Goal: Transaction & Acquisition: Purchase product/service

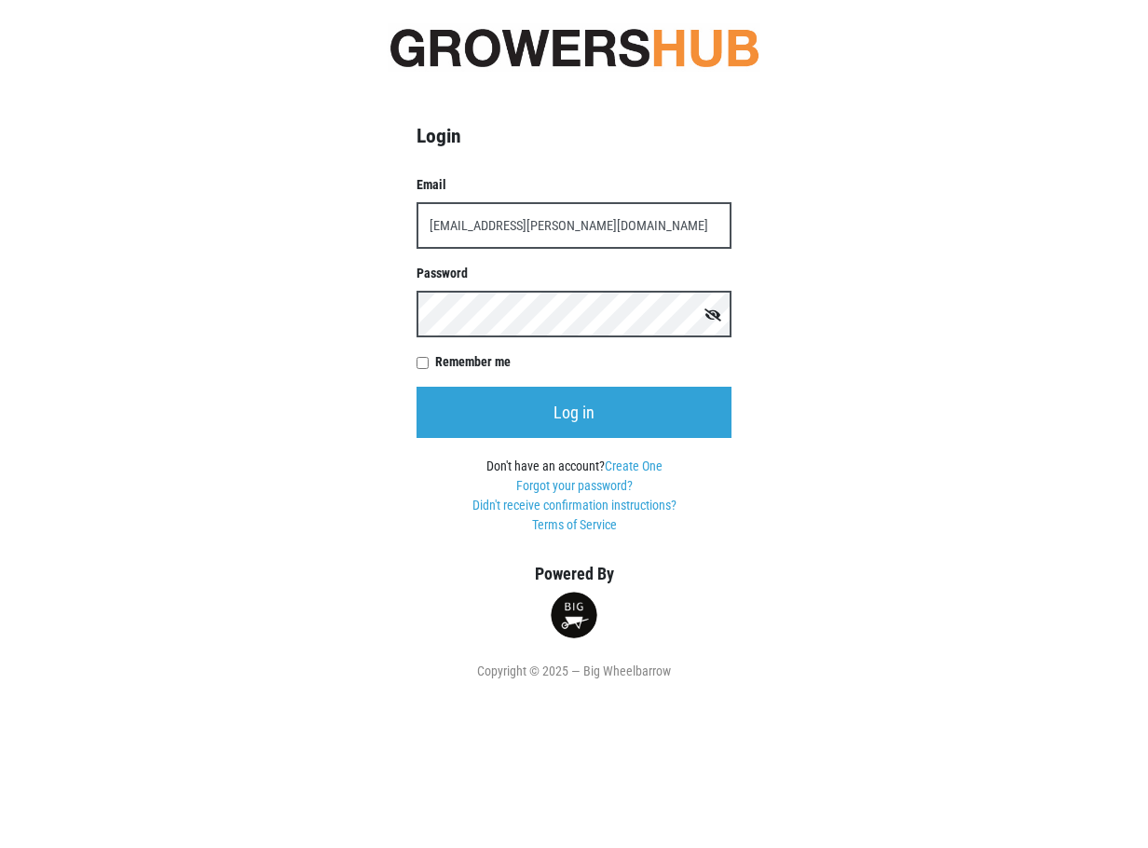
type input "[EMAIL_ADDRESS][PERSON_NAME][DOMAIN_NAME]"
click at [416, 387] on input "Log in" at bounding box center [573, 412] width 315 height 51
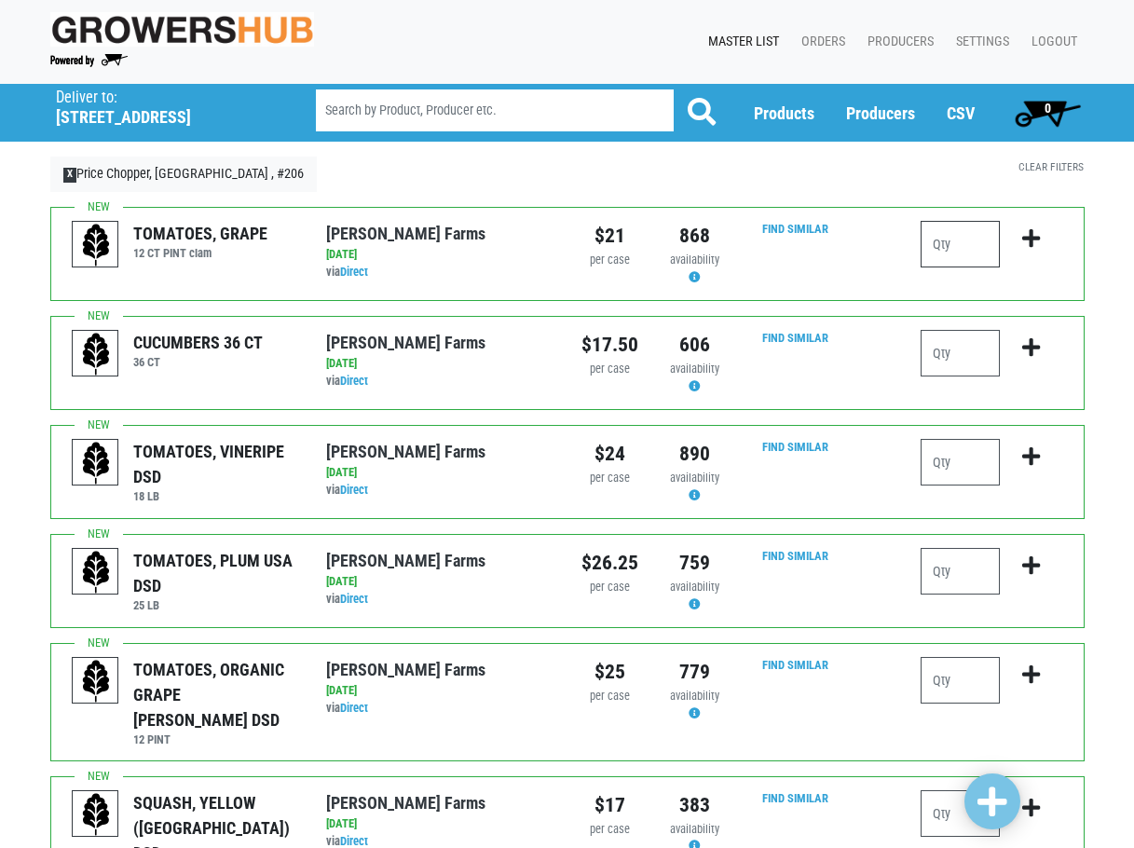
click at [960, 248] on input "number" at bounding box center [959, 244] width 79 height 47
type input "2"
type input "3"
click at [1029, 240] on icon "submit" at bounding box center [1031, 238] width 18 height 20
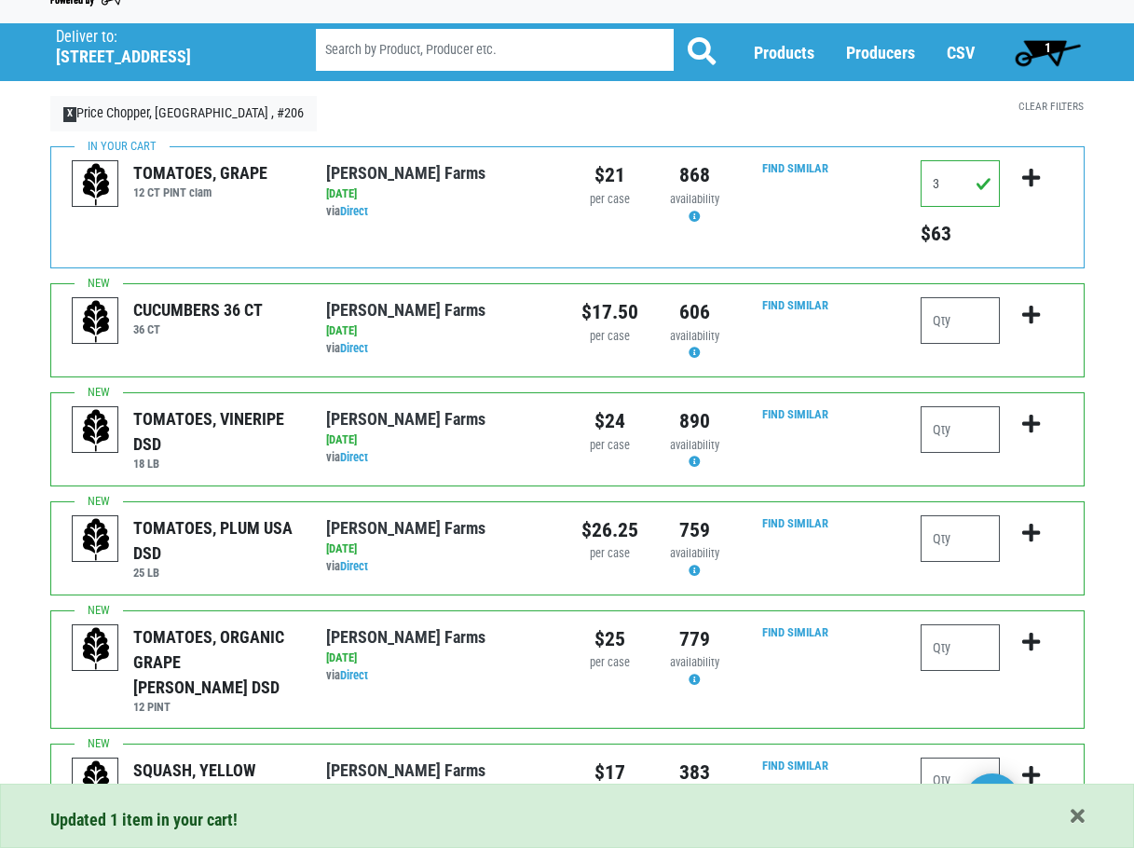
scroll to position [93, 0]
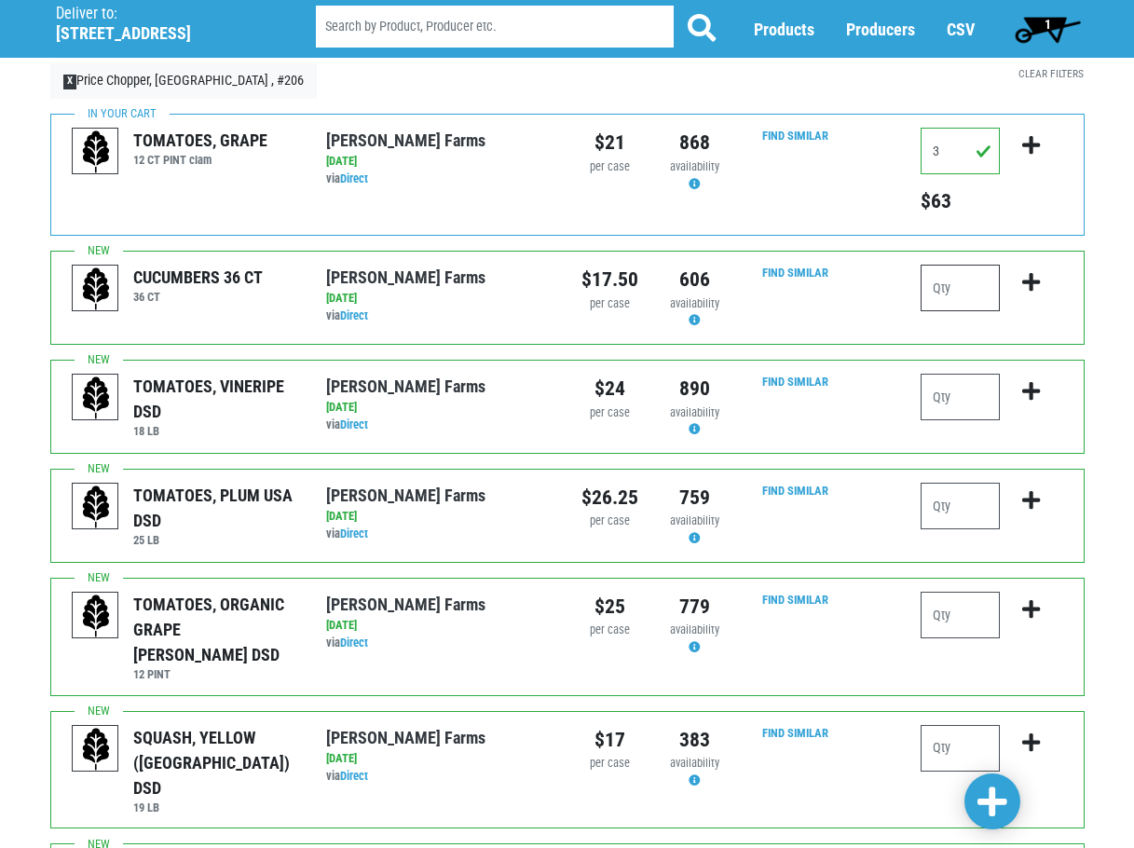
click at [935, 290] on input "number" at bounding box center [959, 288] width 79 height 47
type input "2"
type input "3"
click at [1037, 289] on icon "submit" at bounding box center [1031, 282] width 18 height 20
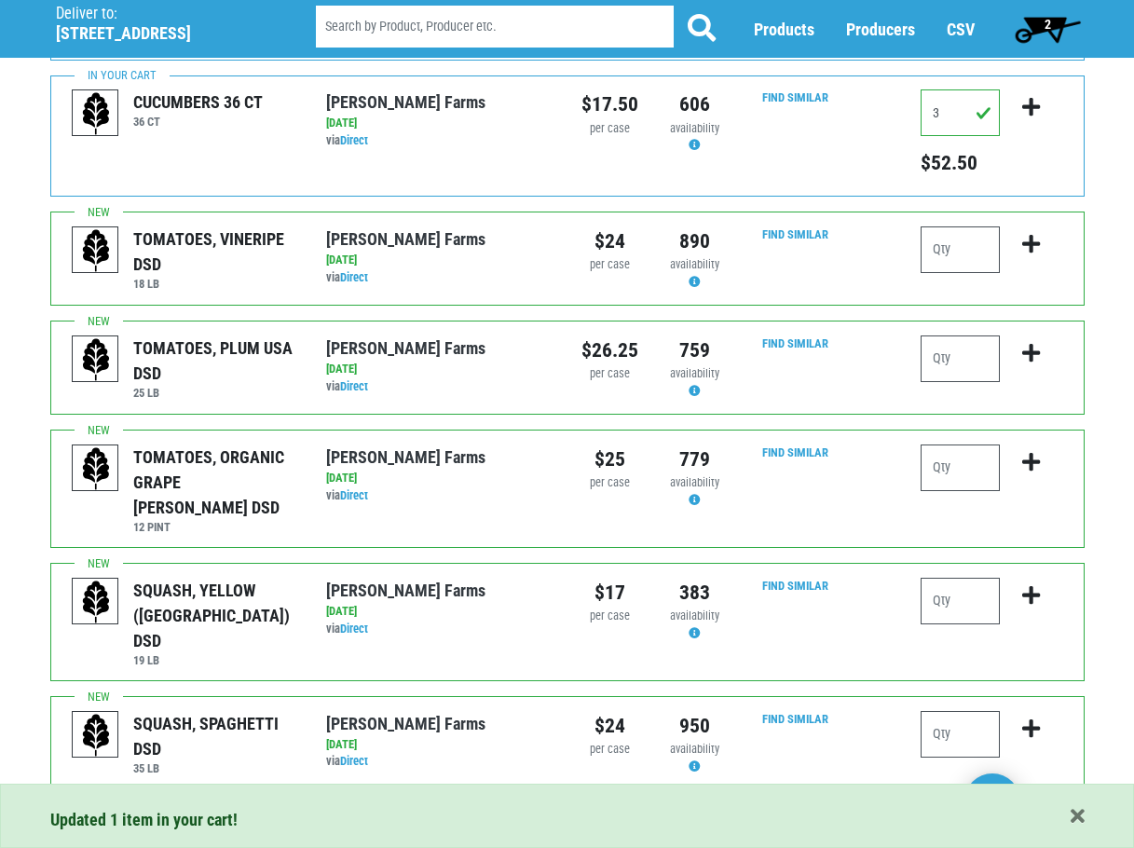
scroll to position [280, 0]
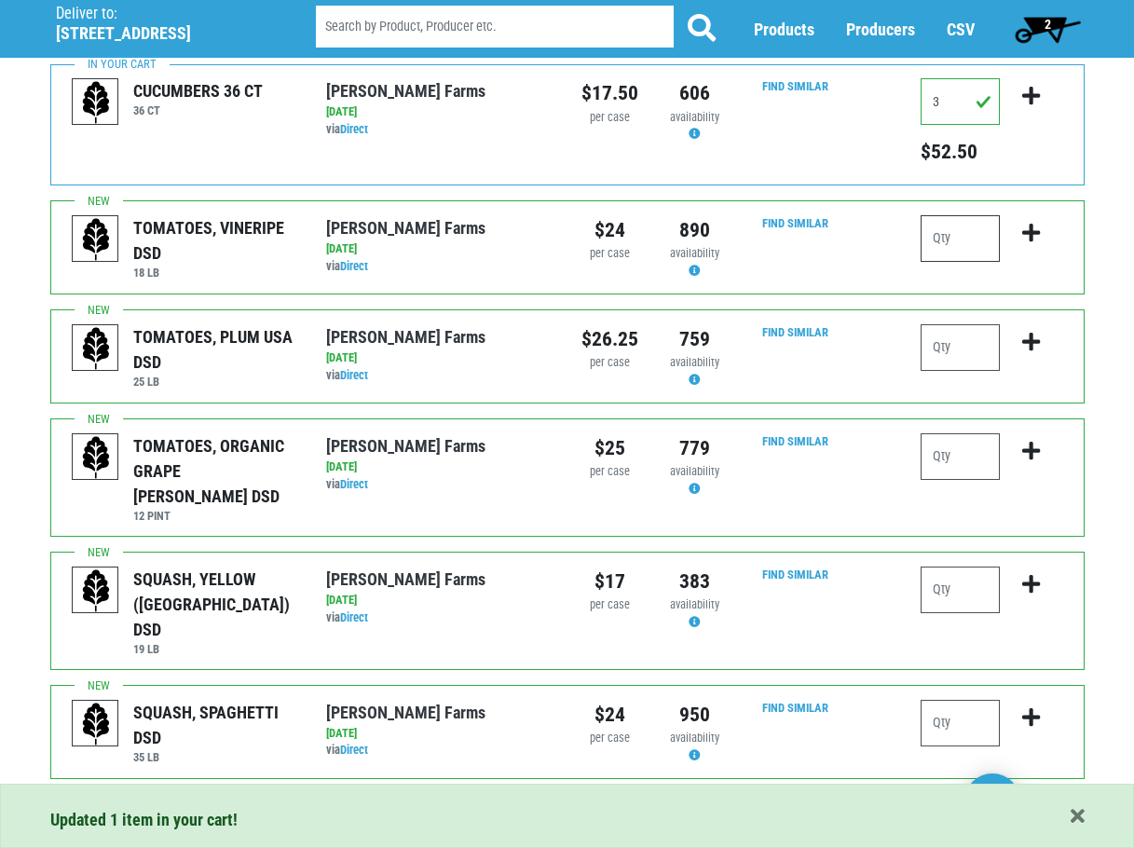
click at [952, 246] on input "number" at bounding box center [959, 238] width 79 height 47
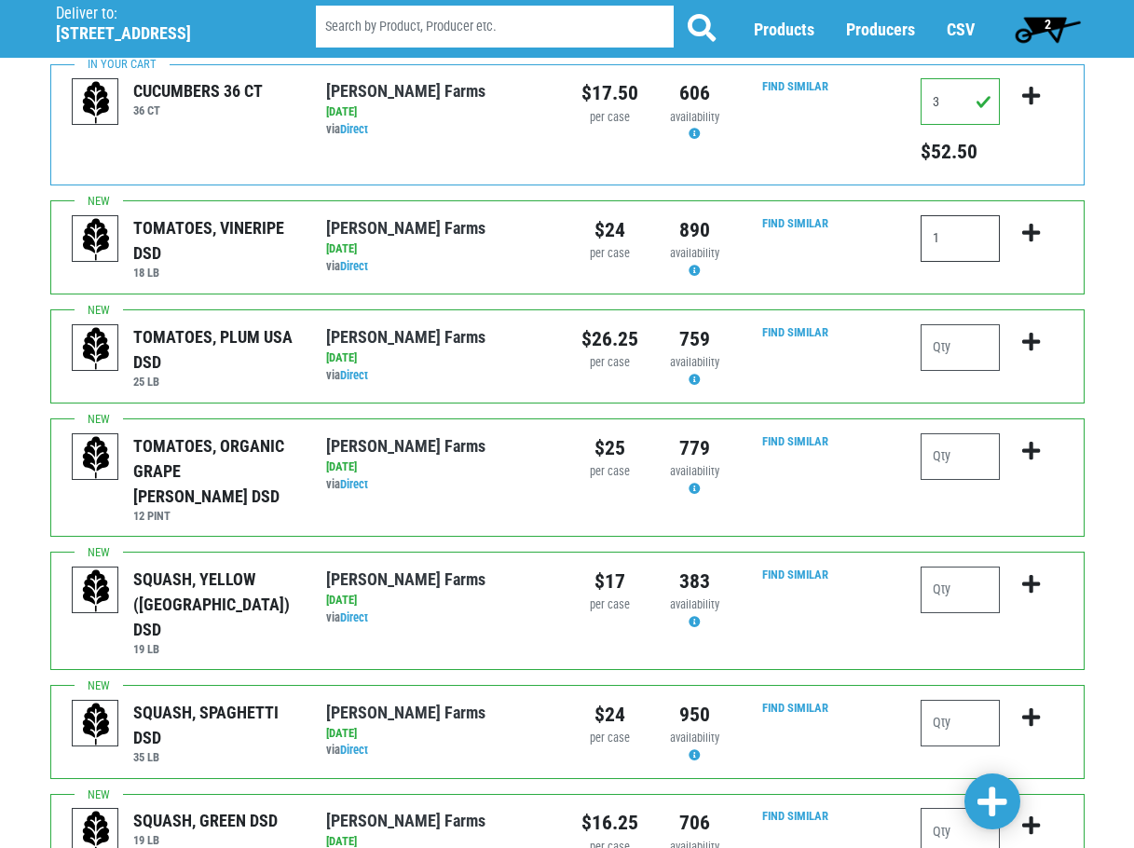
type input "1"
click at [1029, 244] on button "submit" at bounding box center [1031, 244] width 44 height 59
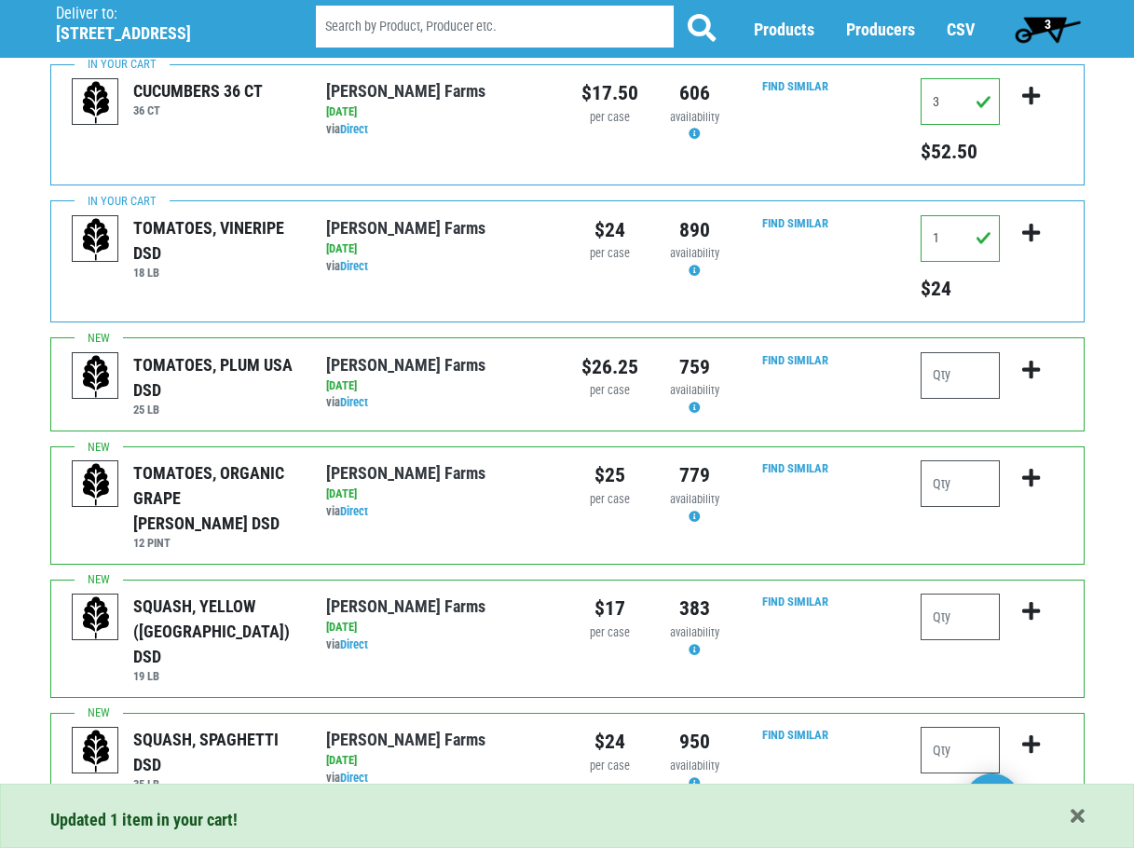
scroll to position [373, 0]
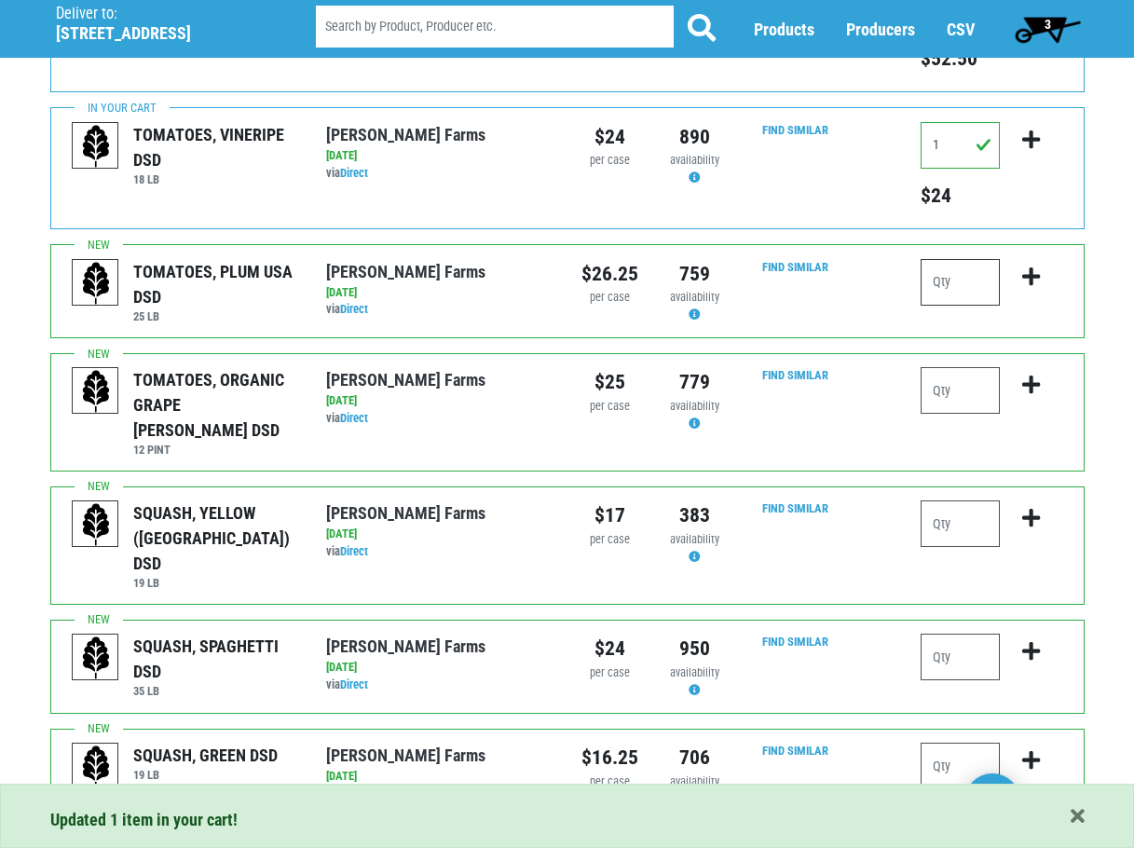
click at [953, 291] on input "number" at bounding box center [959, 282] width 79 height 47
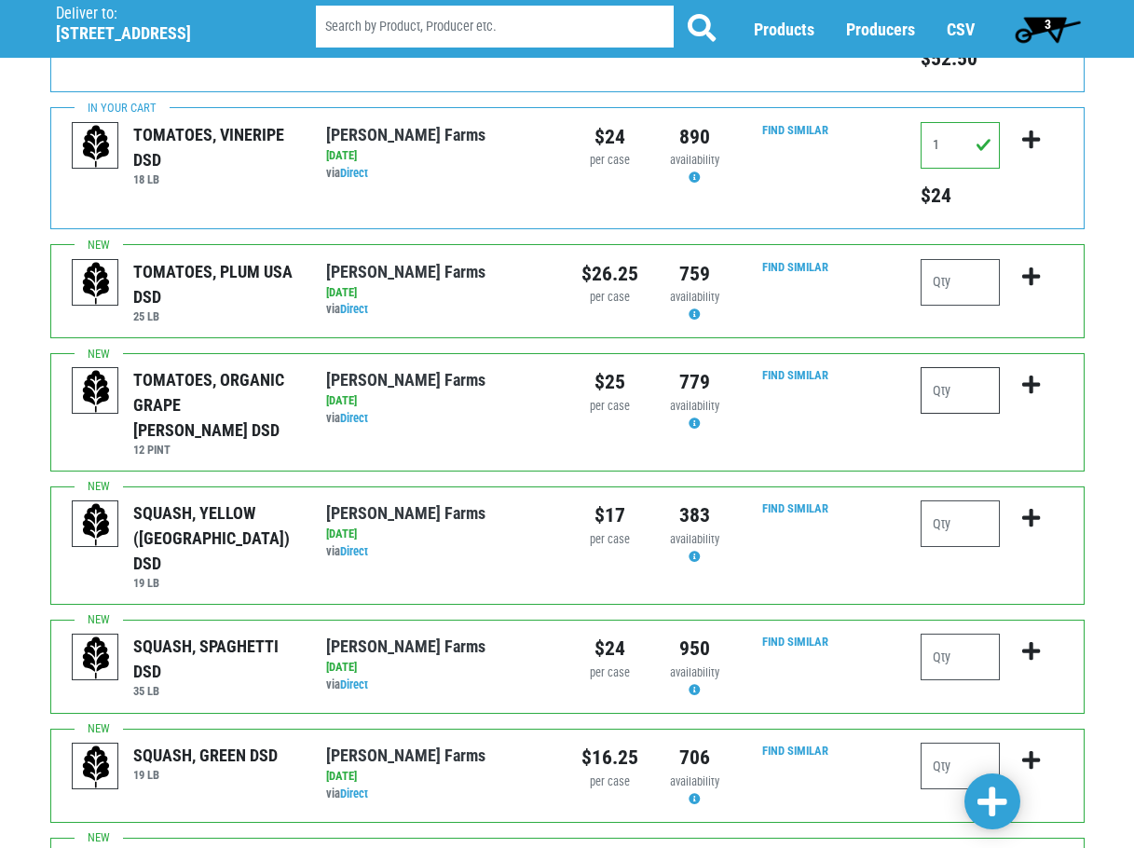
click at [953, 393] on input "number" at bounding box center [959, 390] width 79 height 47
type input "2"
click at [1019, 389] on button "submit" at bounding box center [1031, 396] width 44 height 59
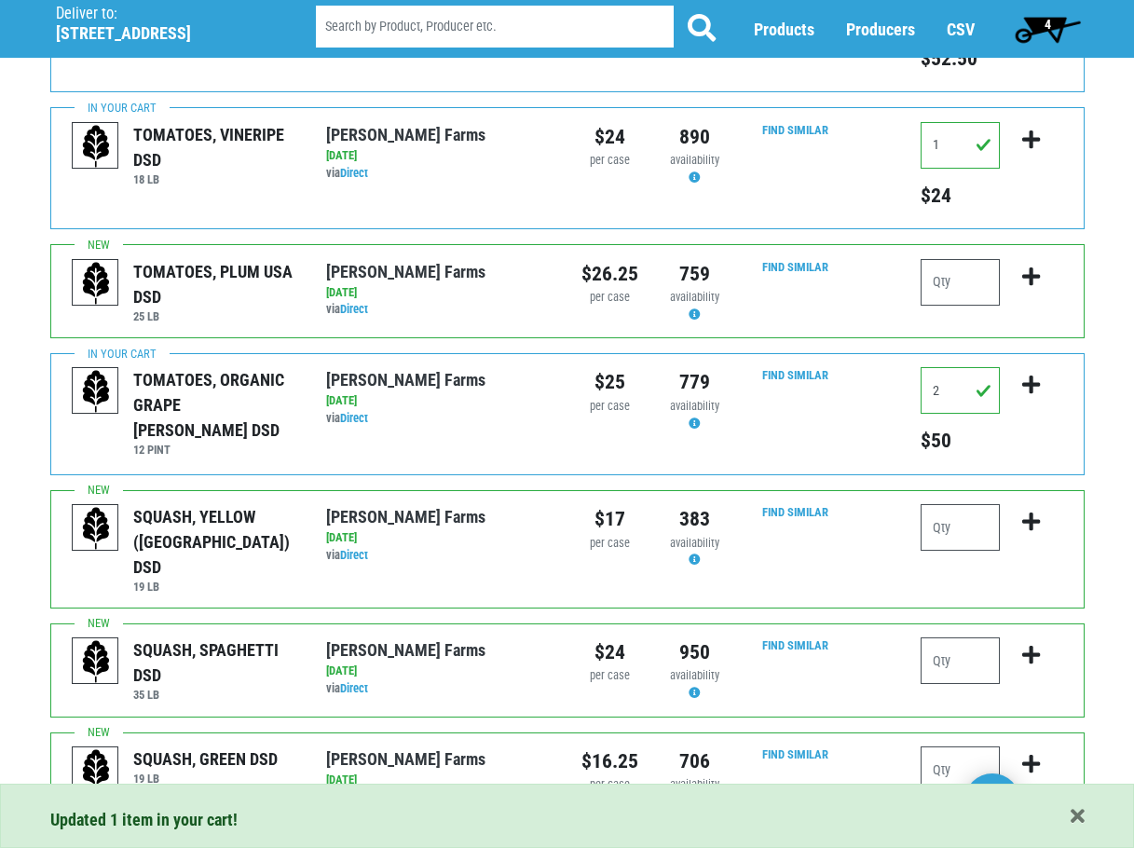
scroll to position [466, 0]
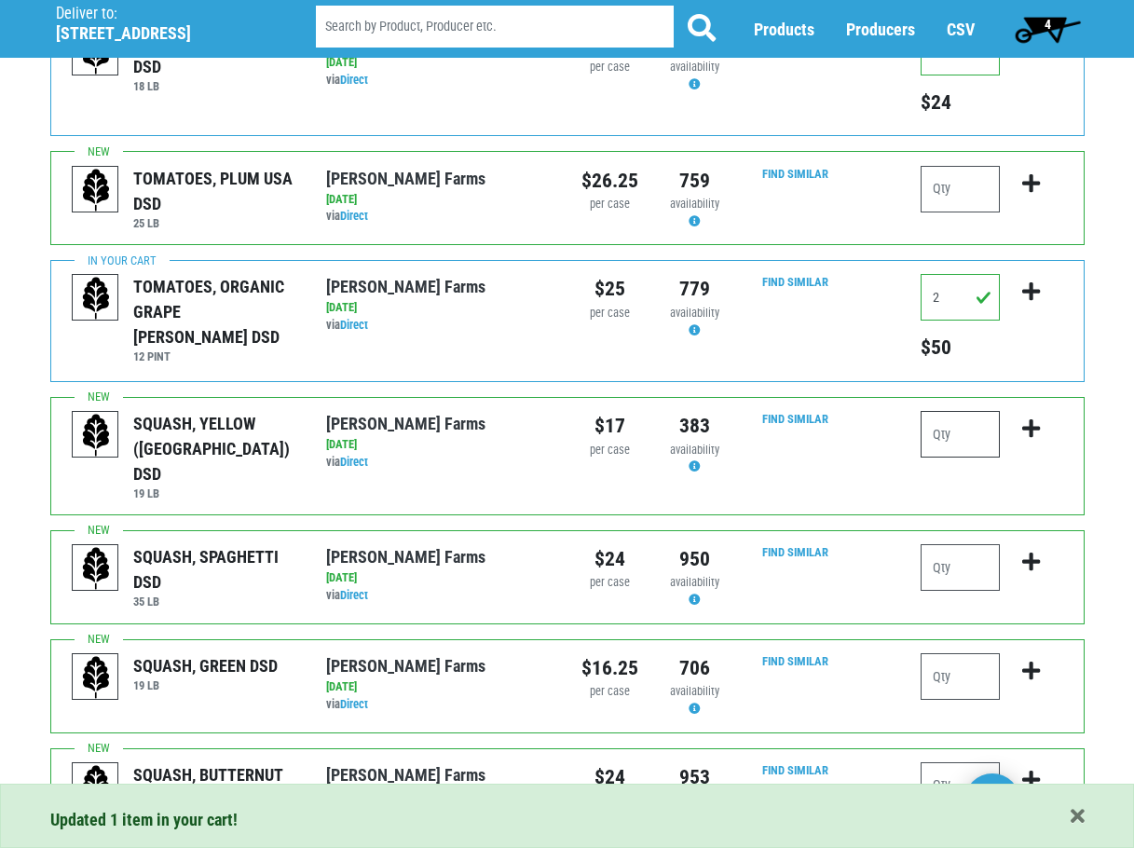
click at [971, 430] on input "number" at bounding box center [959, 434] width 79 height 47
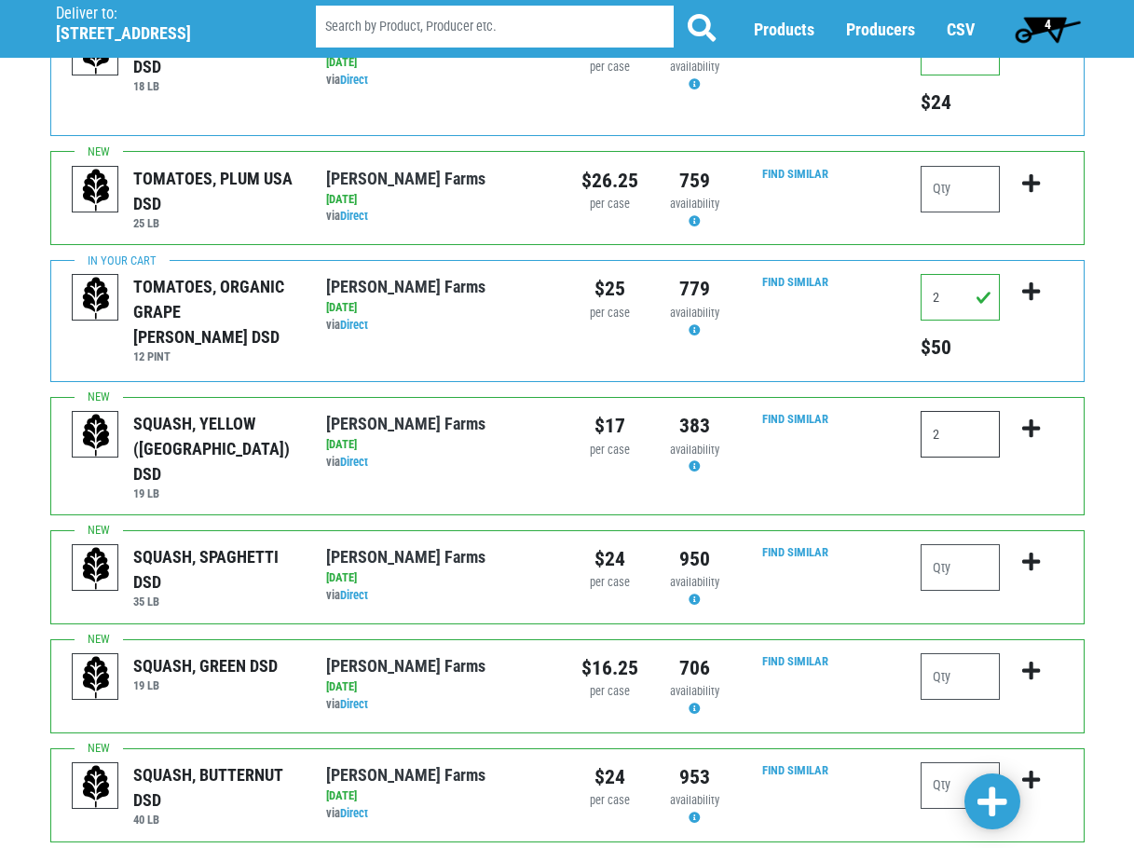
type input "2"
click at [1028, 430] on icon "submit" at bounding box center [1031, 428] width 18 height 20
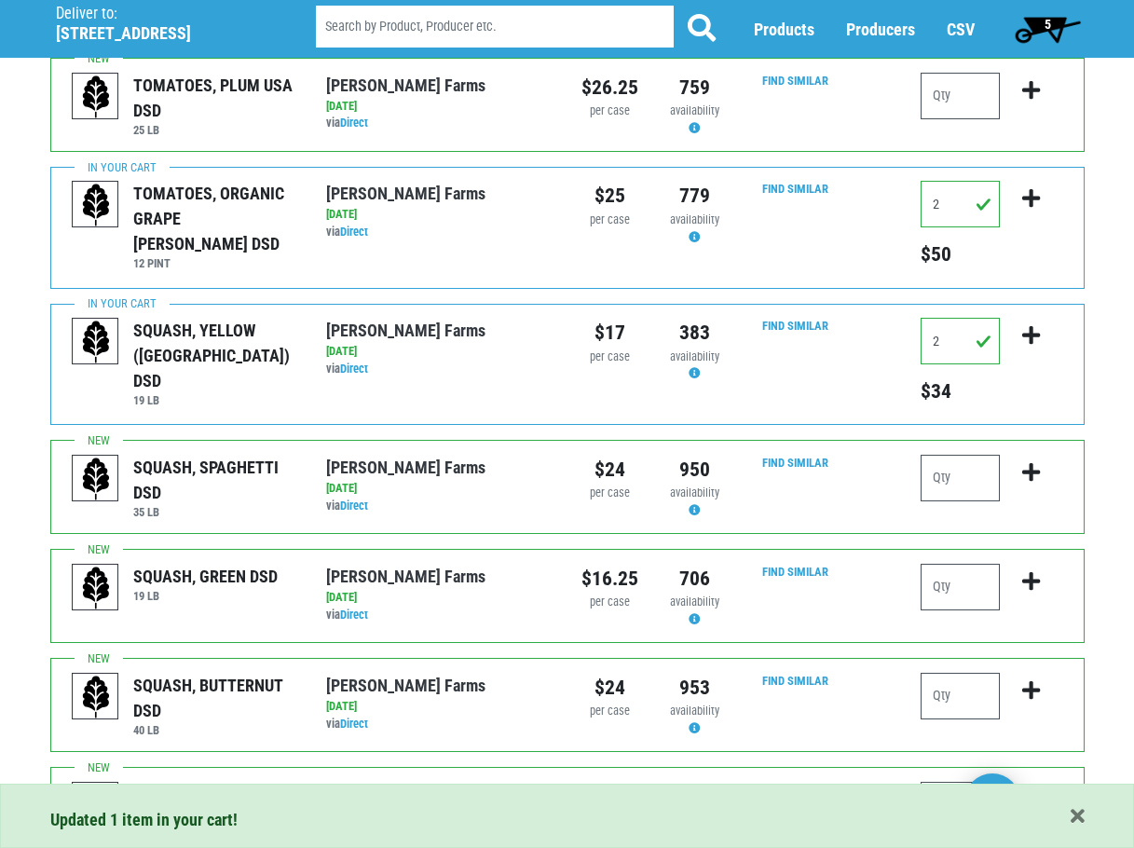
scroll to position [652, 0]
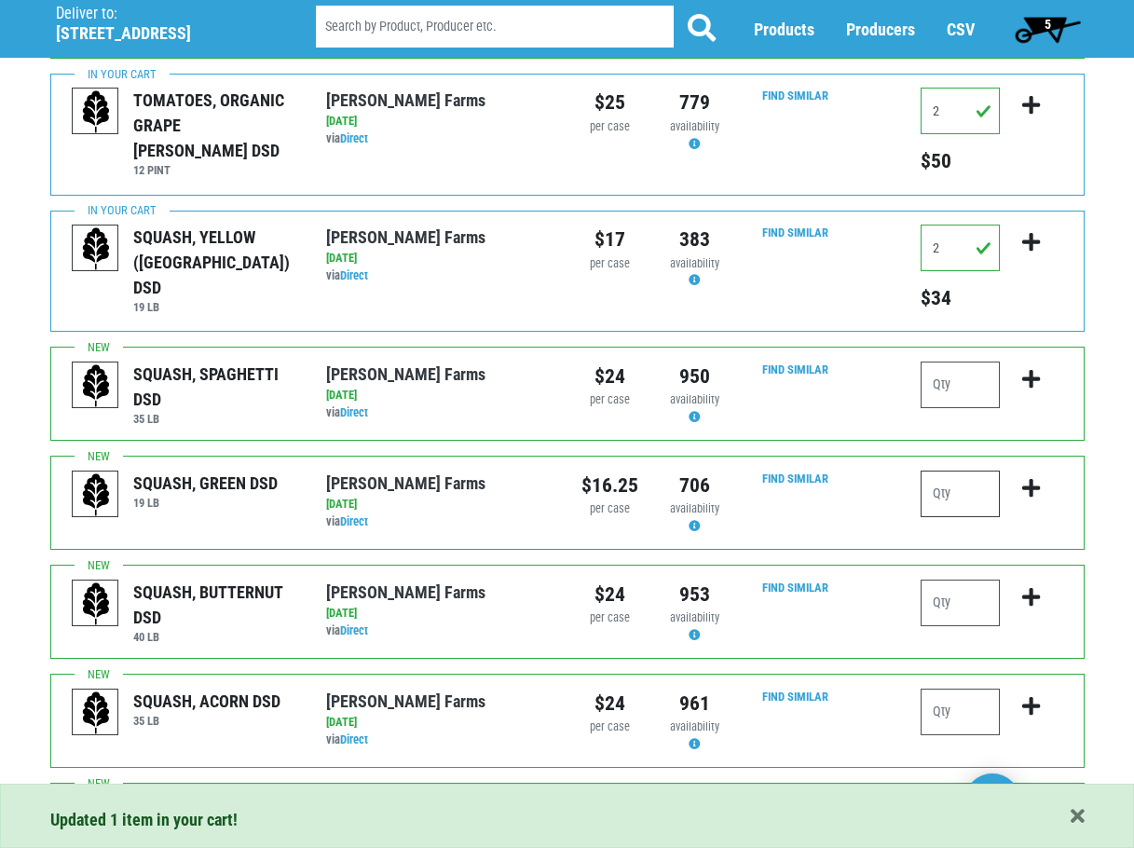
click at [958, 502] on input "number" at bounding box center [959, 493] width 79 height 47
type input "3"
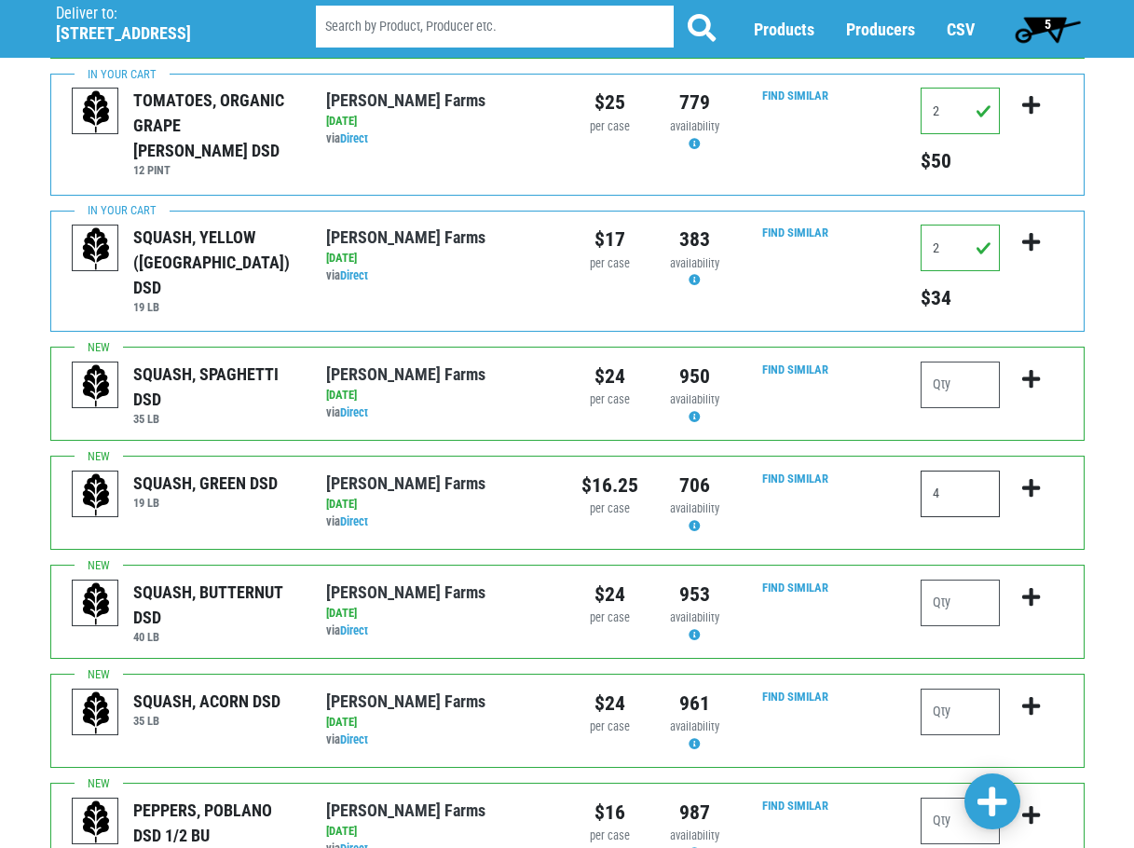
type input "4"
click at [1029, 483] on icon "submit" at bounding box center [1031, 488] width 18 height 20
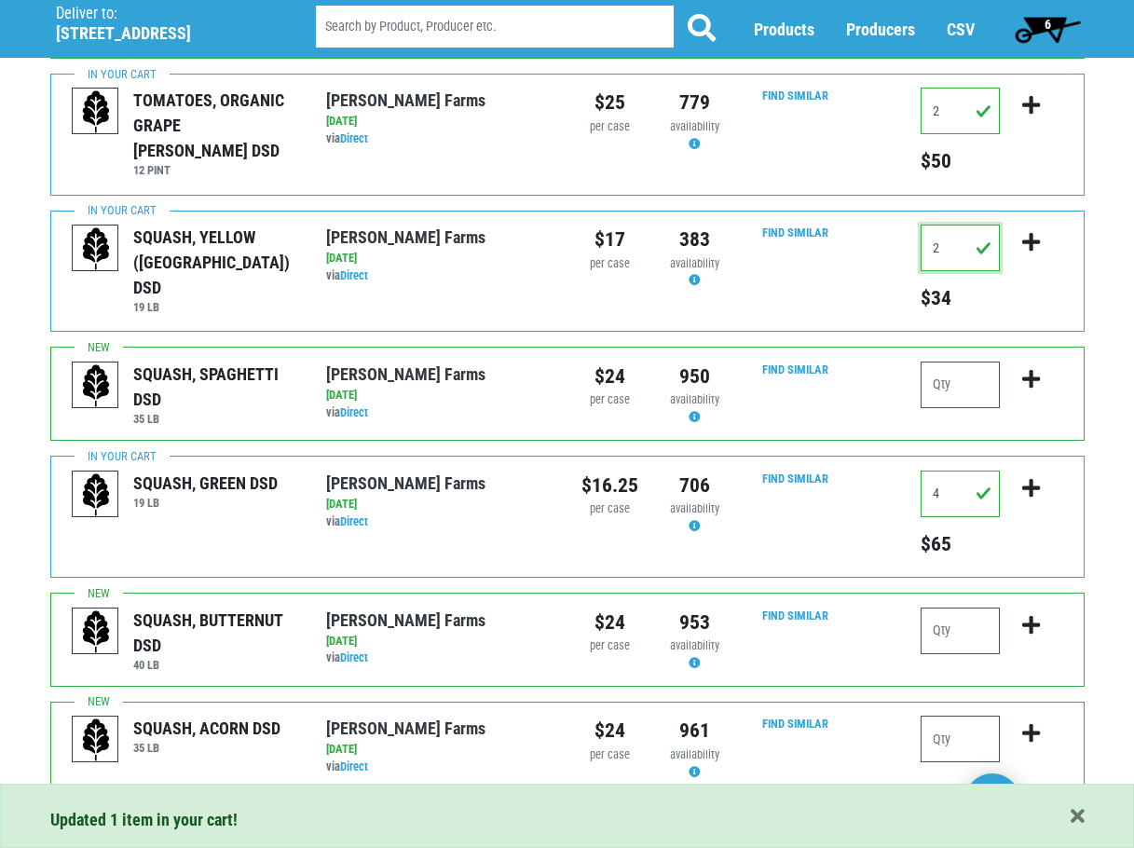
click at [947, 254] on input "2" at bounding box center [959, 248] width 79 height 47
type input "3"
click at [1043, 242] on button "submit" at bounding box center [1031, 254] width 44 height 59
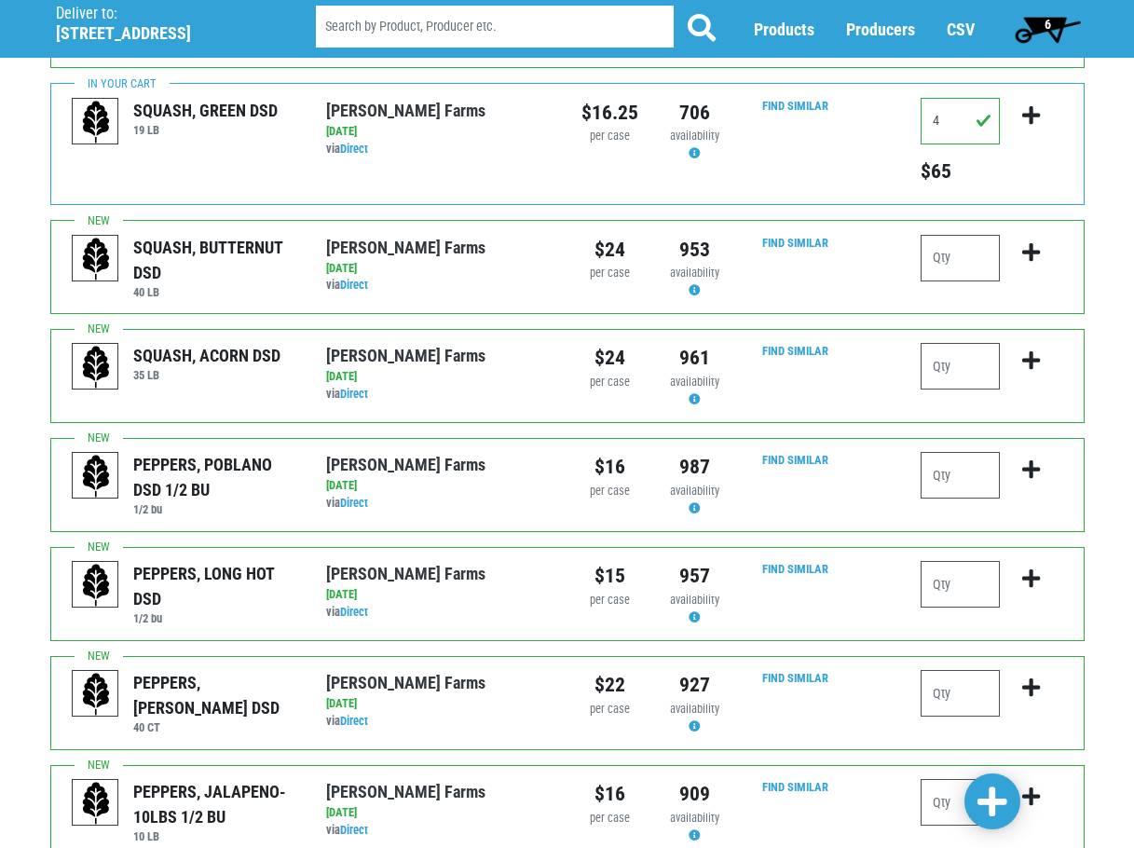
scroll to position [1118, 0]
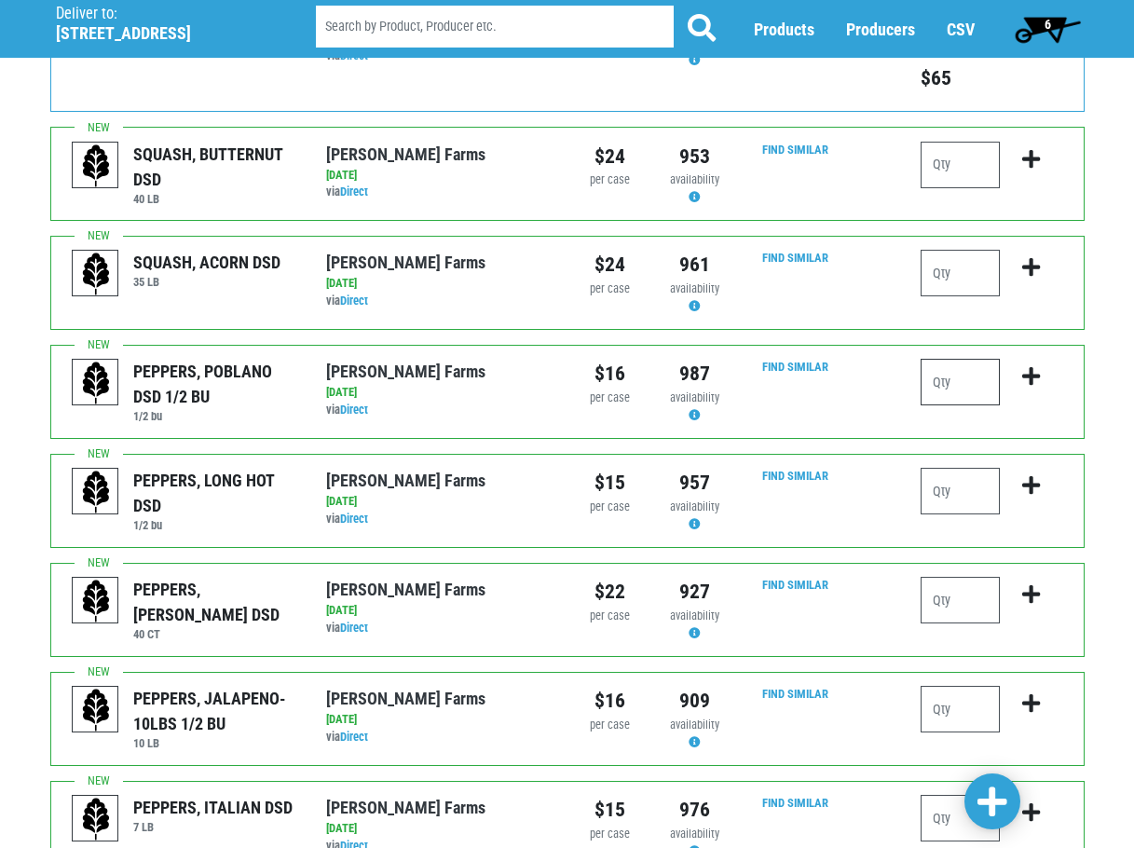
click at [969, 372] on input "number" at bounding box center [959, 382] width 79 height 47
type input "1"
click at [1038, 372] on icon "submit" at bounding box center [1031, 376] width 18 height 20
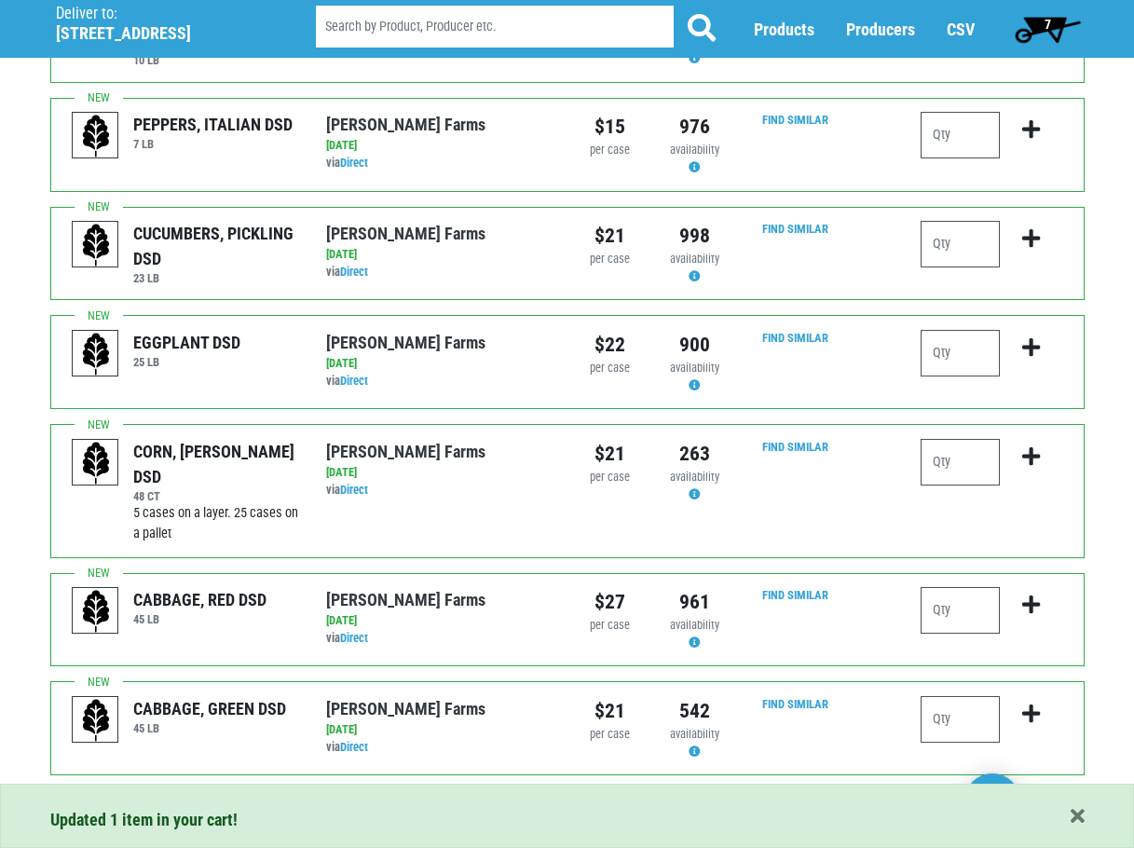
scroll to position [1863, 0]
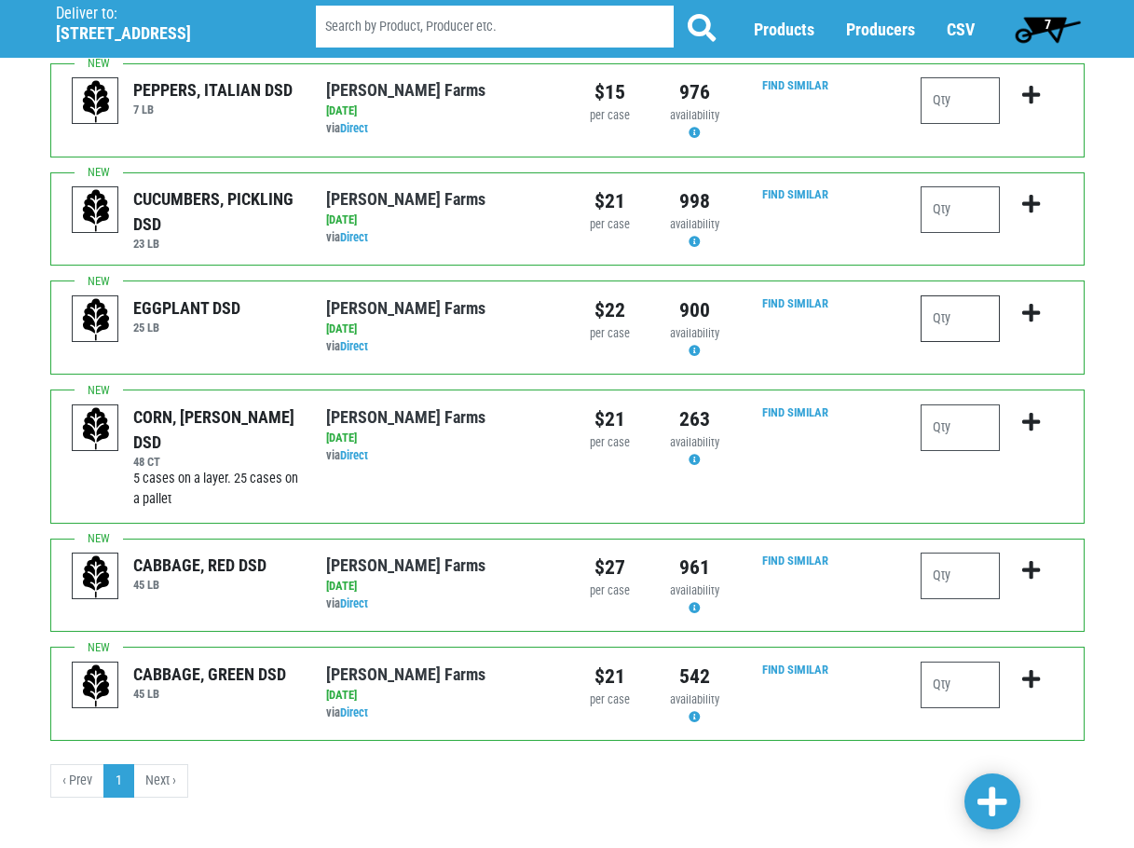
click at [938, 330] on input "number" at bounding box center [959, 318] width 79 height 47
type input "0"
type input "1"
click at [1038, 312] on icon "submit" at bounding box center [1031, 313] width 18 height 20
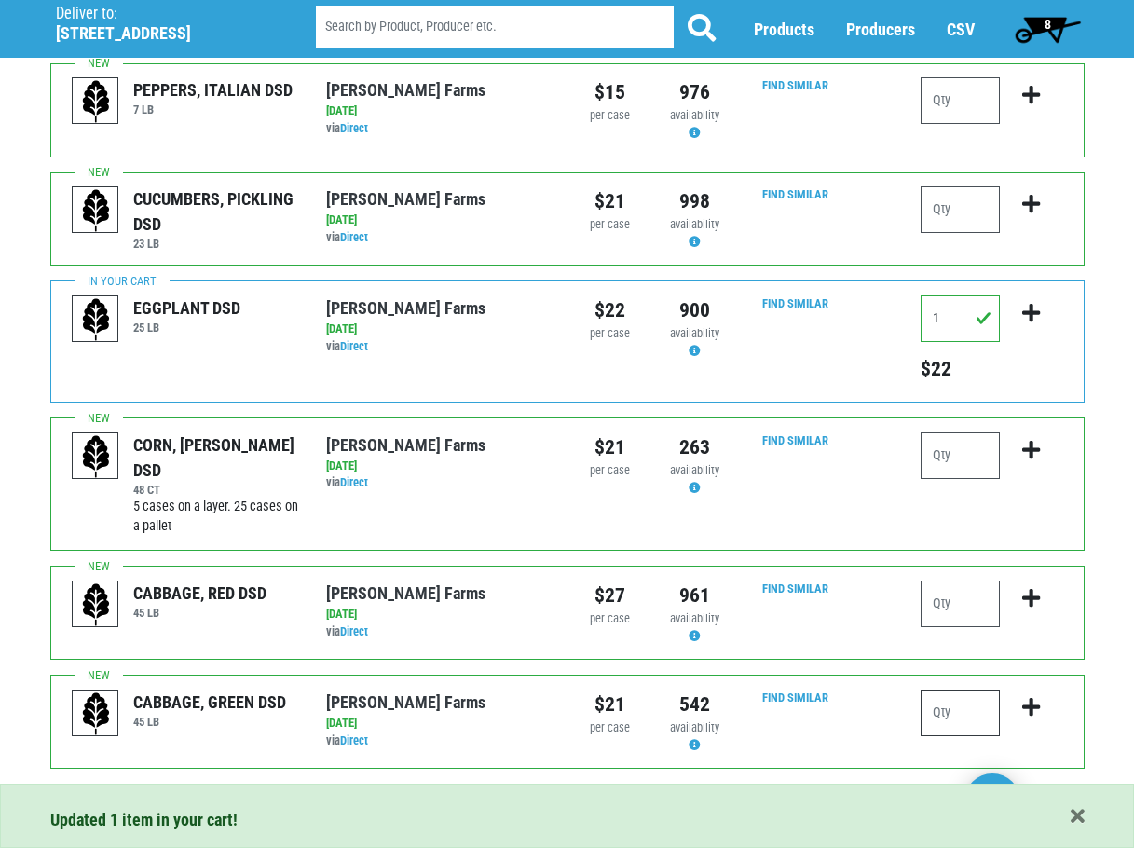
click at [975, 707] on input "number" at bounding box center [959, 712] width 79 height 47
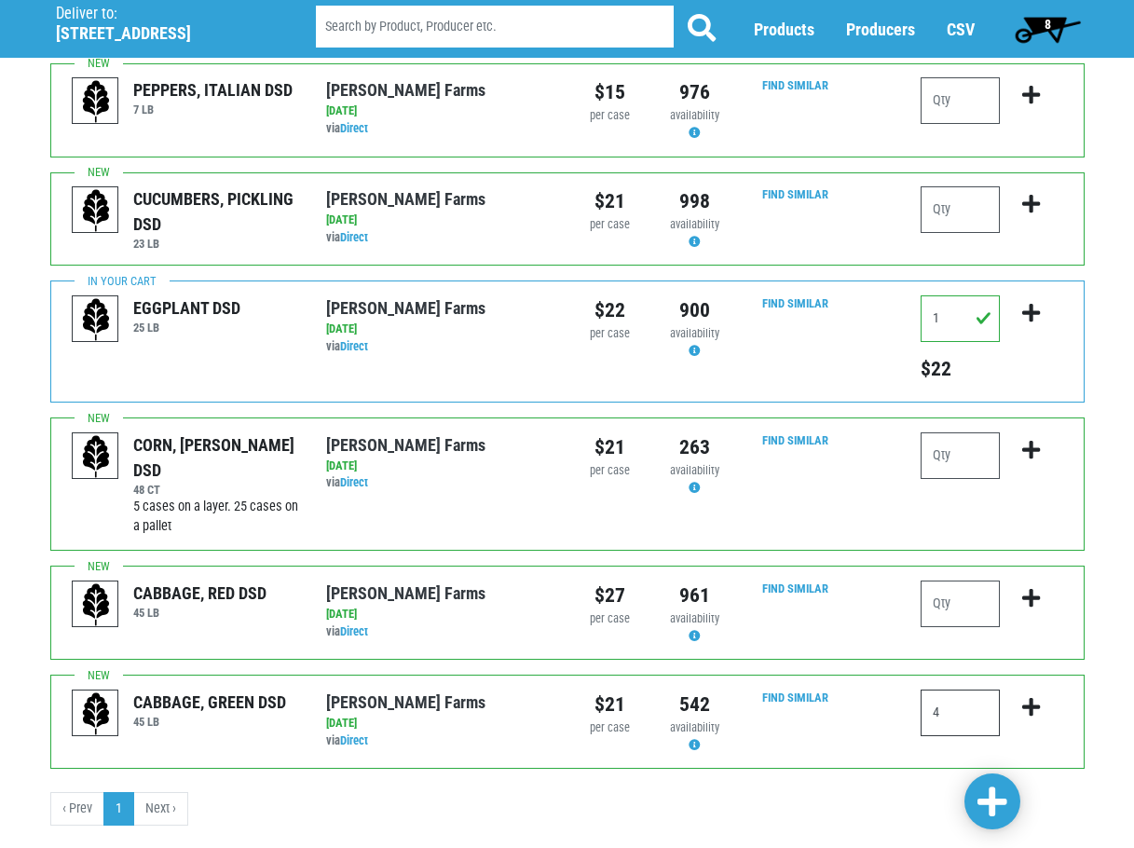
type input "4"
click at [1029, 717] on button "submit" at bounding box center [1031, 718] width 44 height 59
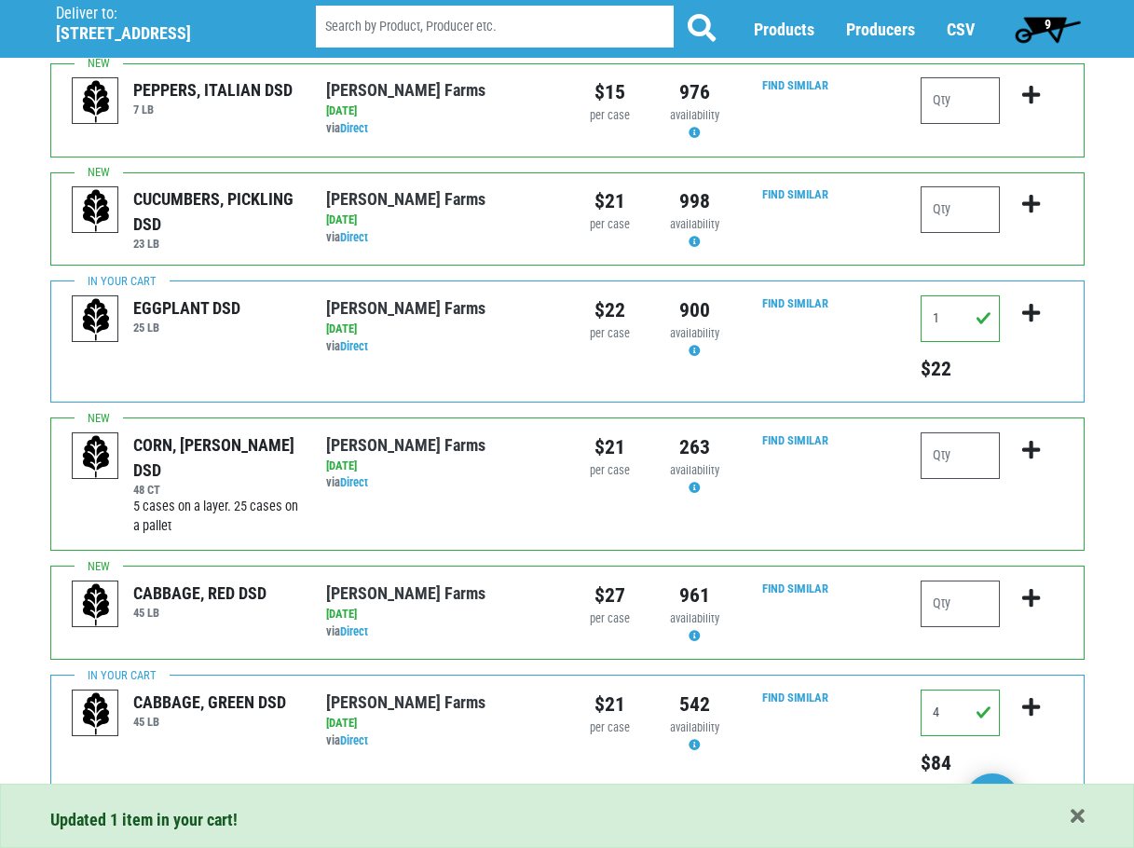
scroll to position [1930, 0]
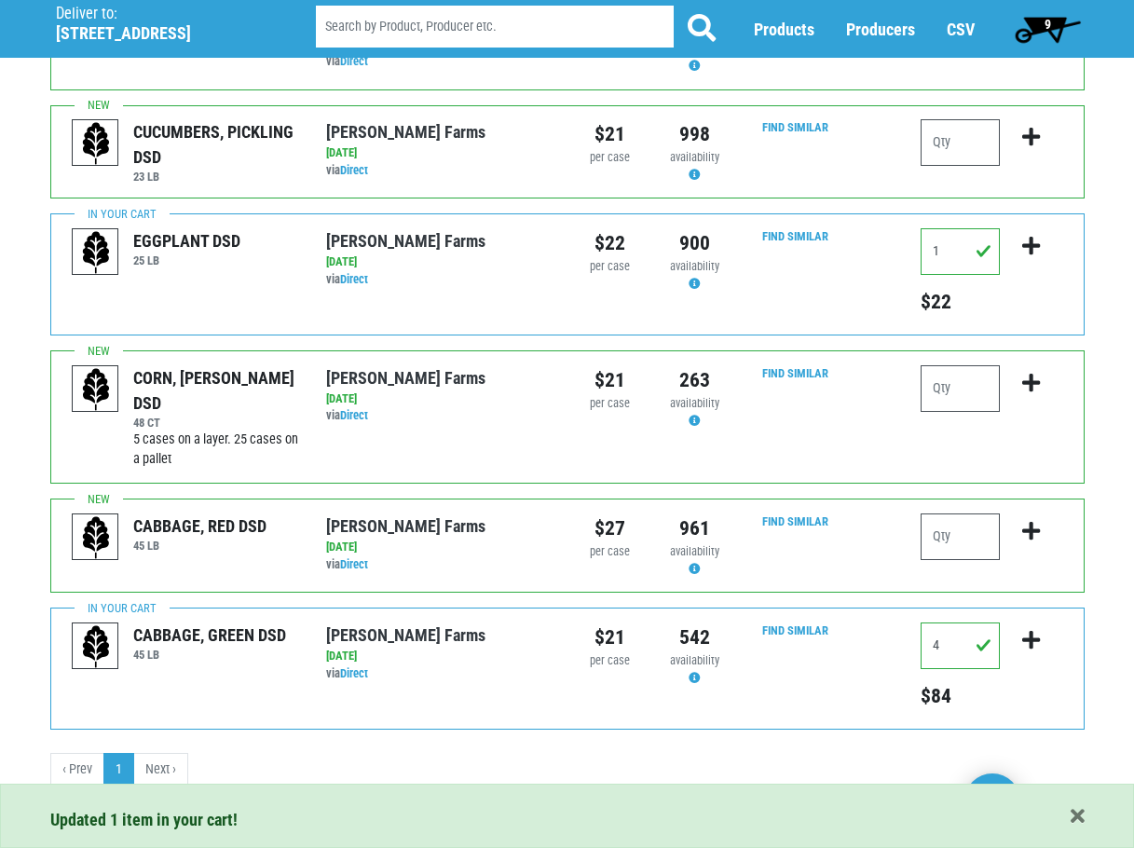
click at [163, 770] on li "Next ›" at bounding box center [161, 770] width 54 height 34
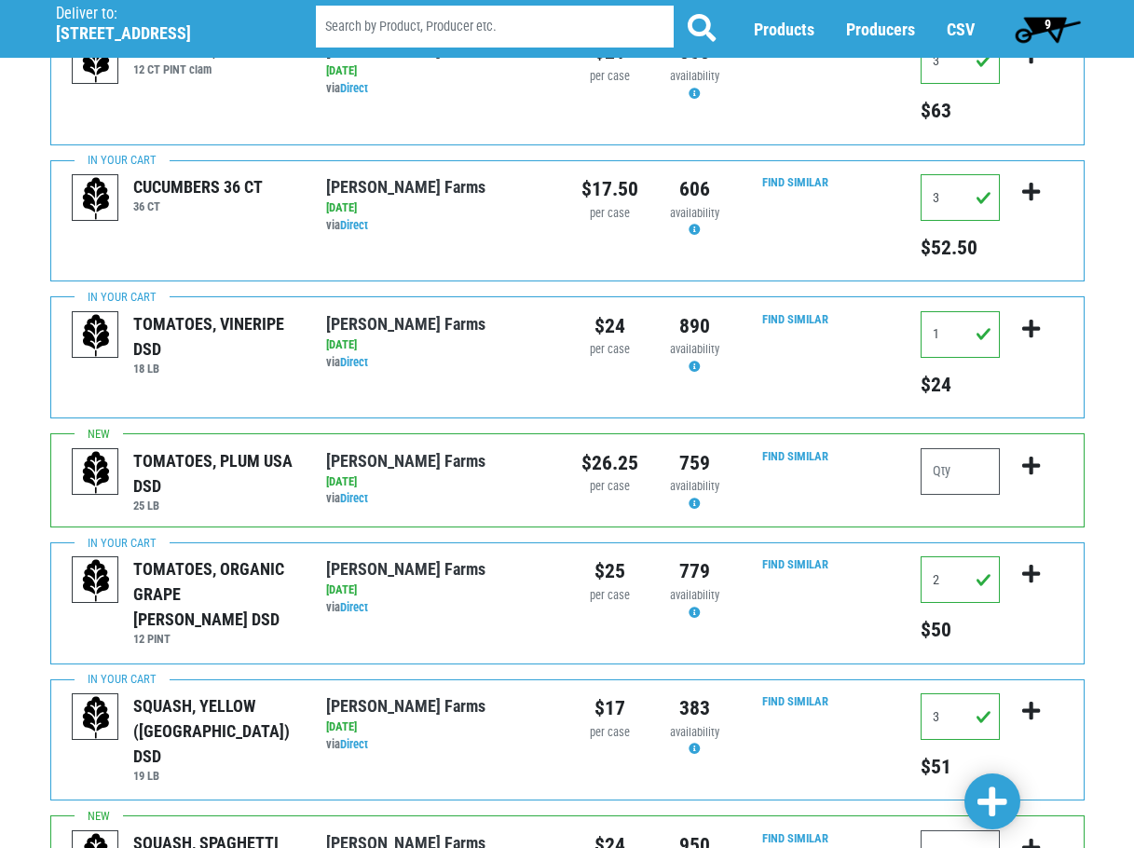
scroll to position [186, 0]
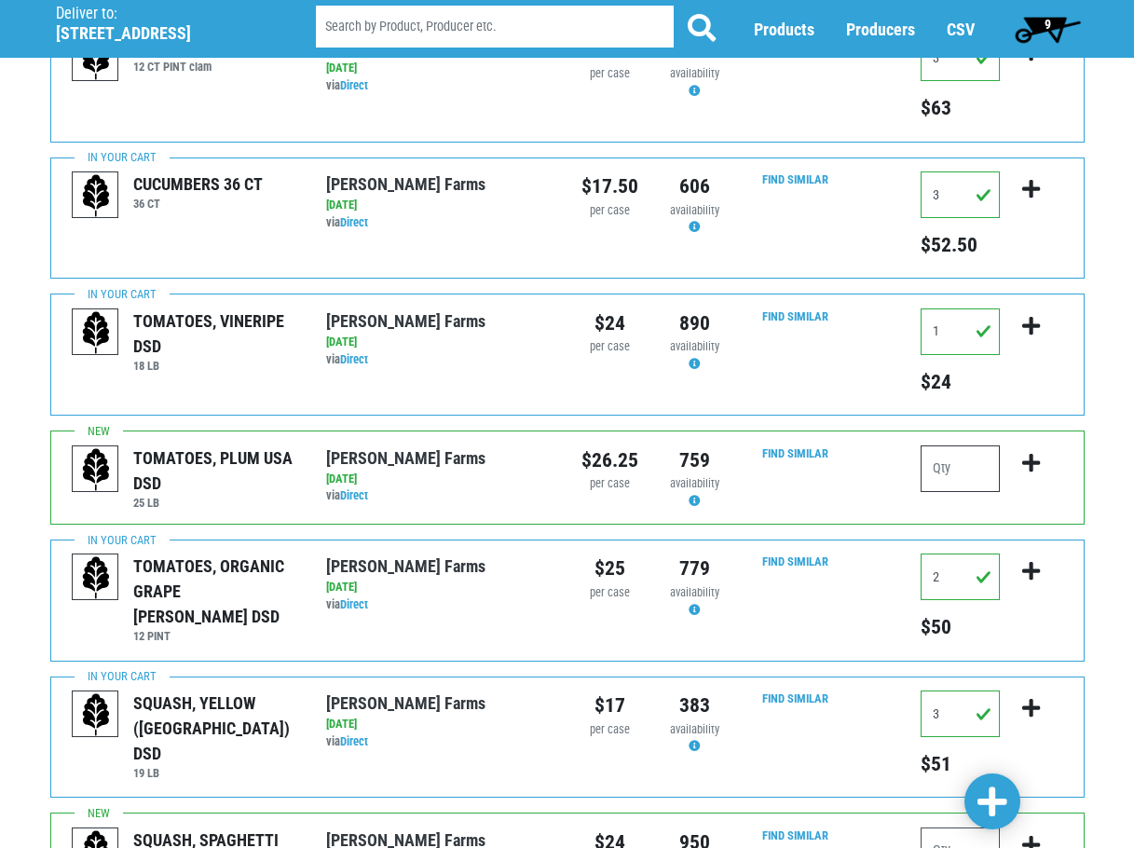
click at [940, 480] on input "number" at bounding box center [959, 468] width 79 height 47
type input "1"
click at [1038, 468] on icon "submit" at bounding box center [1031, 463] width 18 height 20
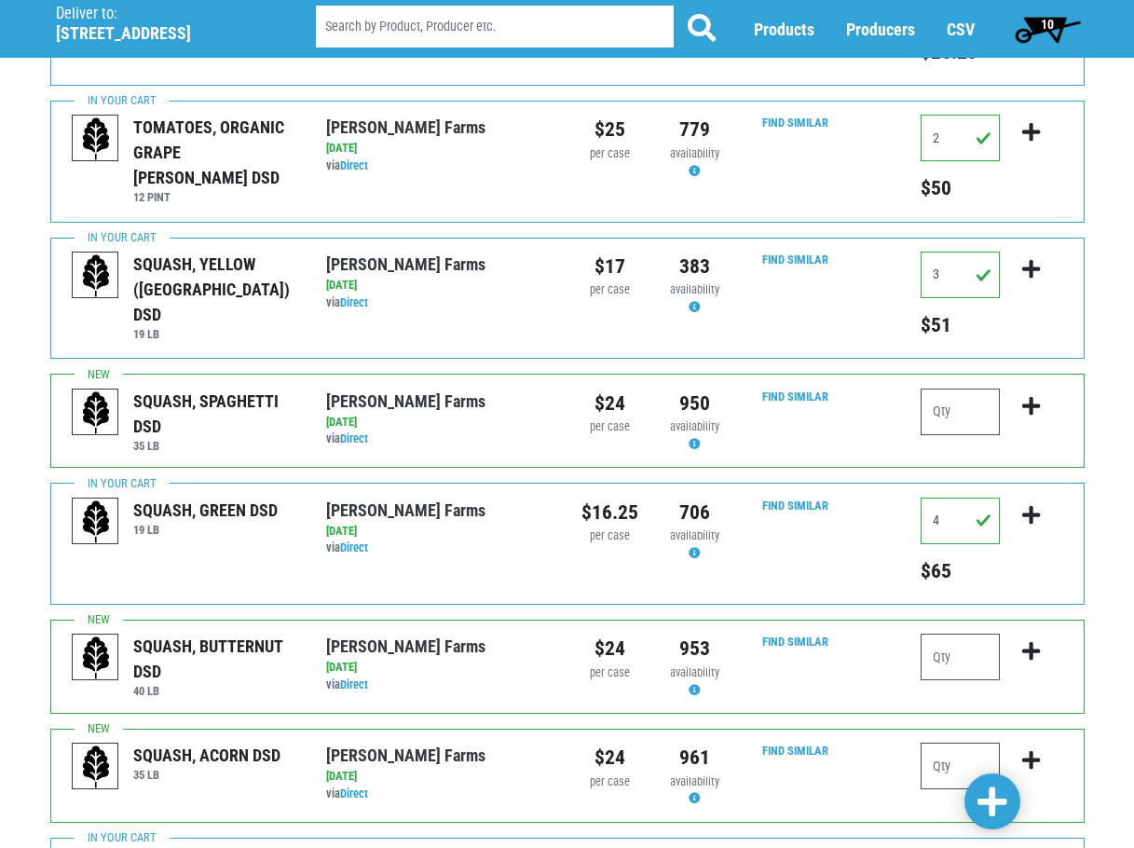
scroll to position [652, 0]
click at [953, 511] on input "4" at bounding box center [959, 521] width 79 height 47
type input "3"
click at [1111, 539] on div "Deliver To Price Chopper, Rome , #206 (1790 Black River Blvd, Rome, NY 13440, U…" at bounding box center [567, 770] width 1134 height 2676
click at [953, 267] on input "3" at bounding box center [959, 275] width 79 height 47
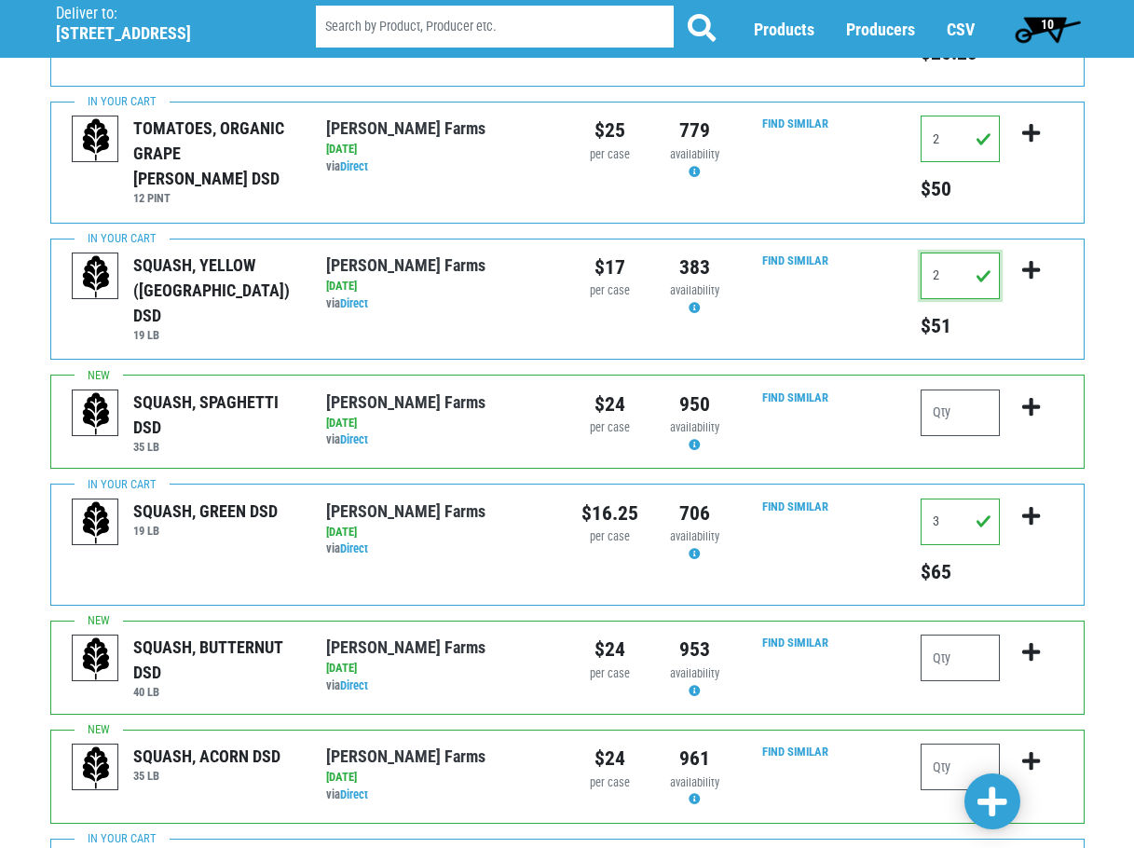
type input "2"
click at [1113, 300] on div "Deliver To Price Chopper, Rome , #206 (1790 Black River Blvd, Rome, NY 13440, U…" at bounding box center [567, 770] width 1134 height 2676
click at [1034, 275] on icon "submit" at bounding box center [1031, 270] width 18 height 20
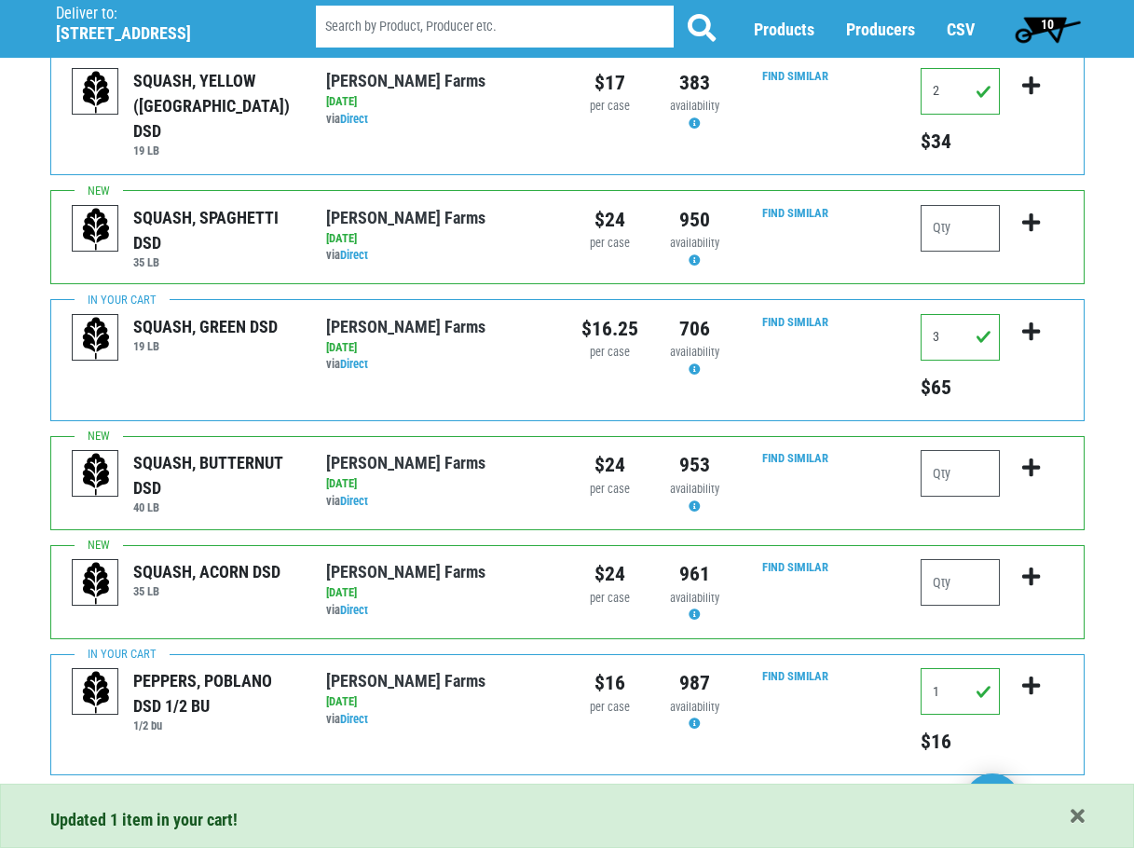
scroll to position [839, 0]
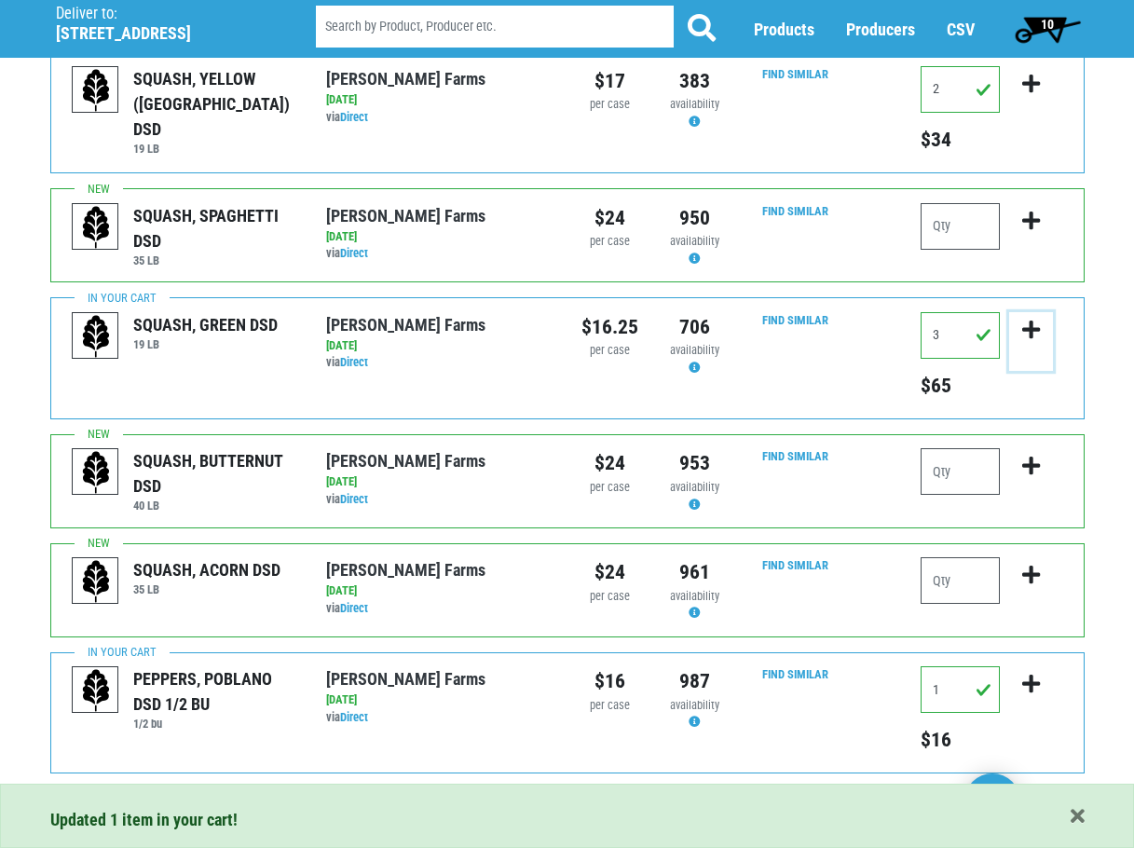
click at [1029, 337] on icon "submit" at bounding box center [1031, 330] width 18 height 20
click at [1033, 337] on icon "submit" at bounding box center [1031, 330] width 18 height 20
click at [1091, 339] on div "TOMATOES, GRAPE 12 CT PINT clam Reeves Farms via Direct on 2025-08-17 12 CT PIN…" at bounding box center [567, 644] width 1062 height 2553
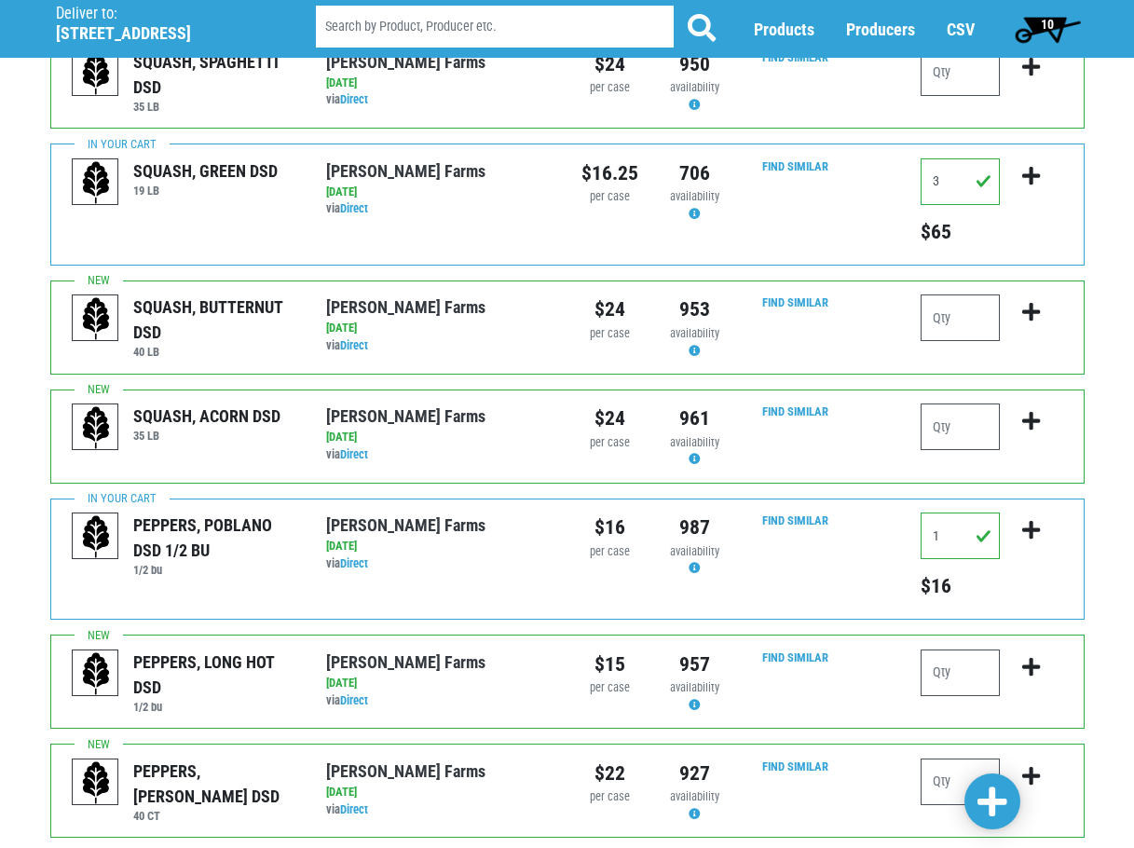
scroll to position [1025, 0]
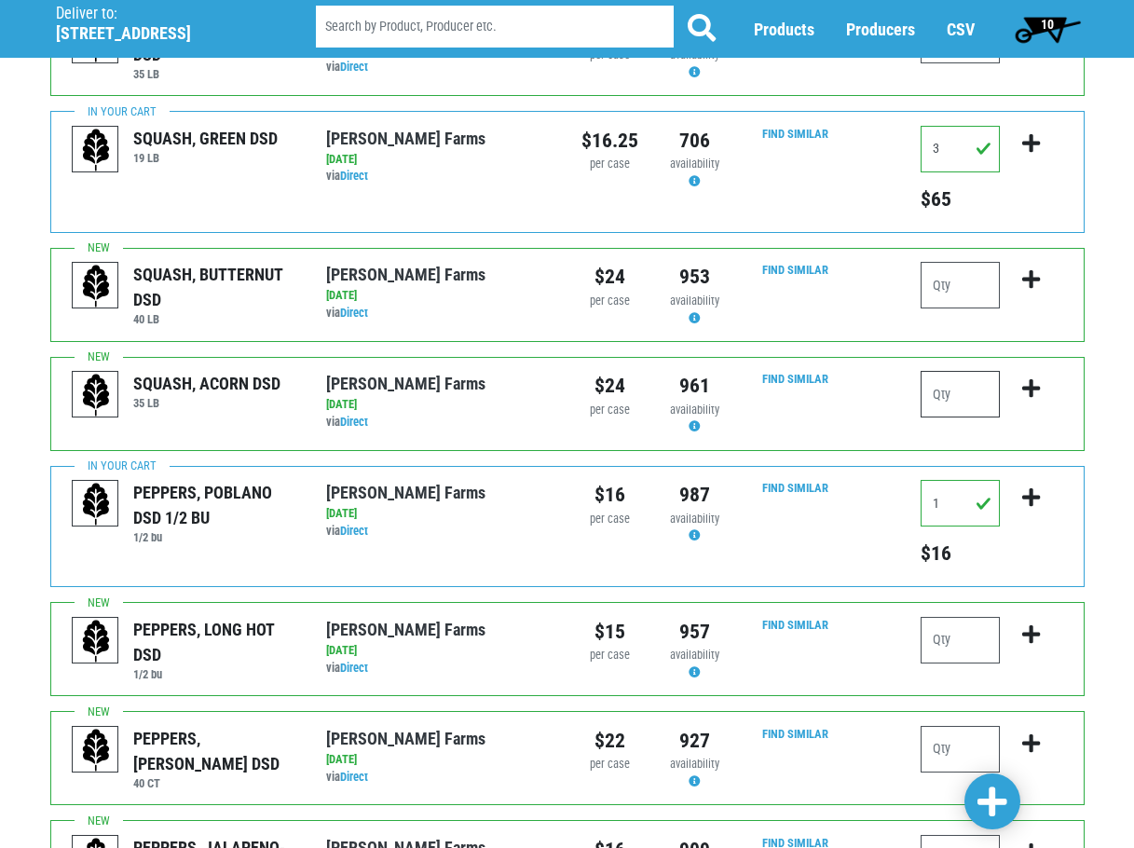
click at [973, 405] on input "number" at bounding box center [959, 394] width 79 height 47
drag, startPoint x: 961, startPoint y: 390, endPoint x: 934, endPoint y: 392, distance: 28.0
click at [934, 392] on input "1" at bounding box center [959, 394] width 79 height 47
type input "0"
click at [1107, 416] on div "Deliver To Price Chopper, Rome , #206 (1790 Black River Blvd, Rome, NY 13440, U…" at bounding box center [567, 397] width 1134 height 2676
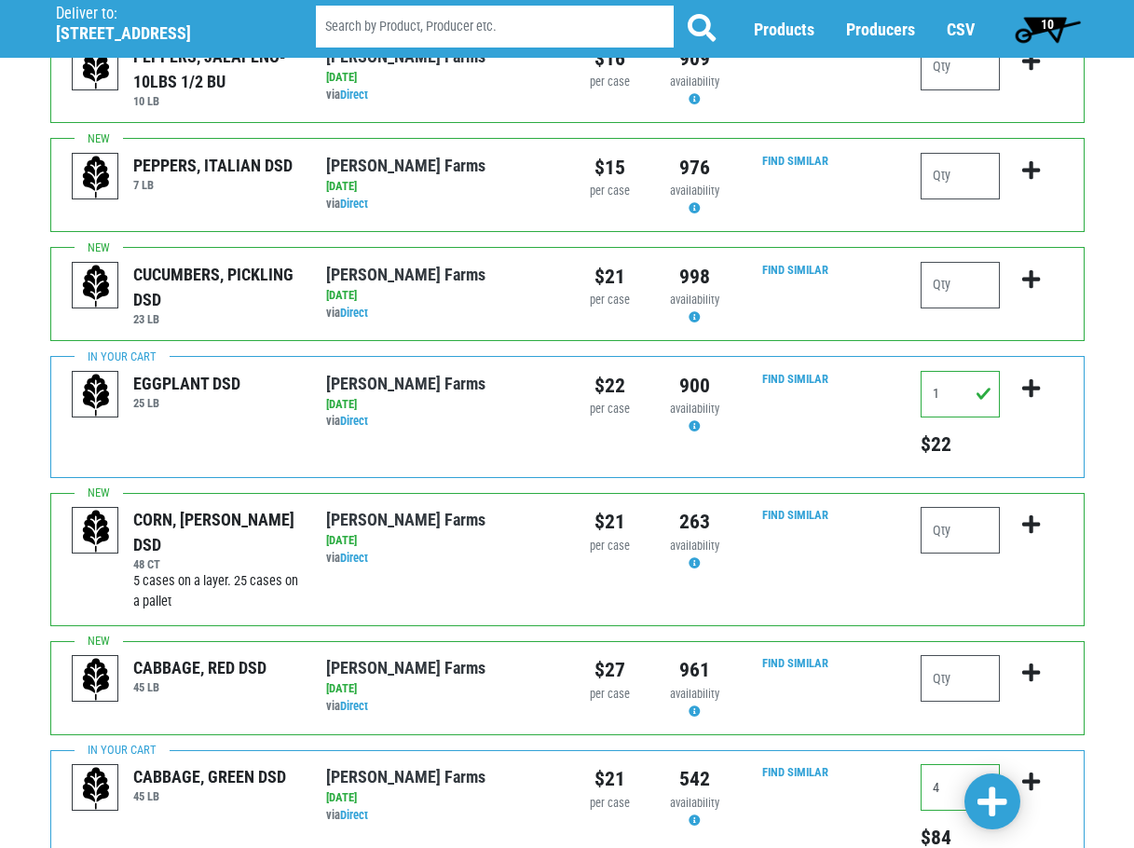
scroll to position [1586, 0]
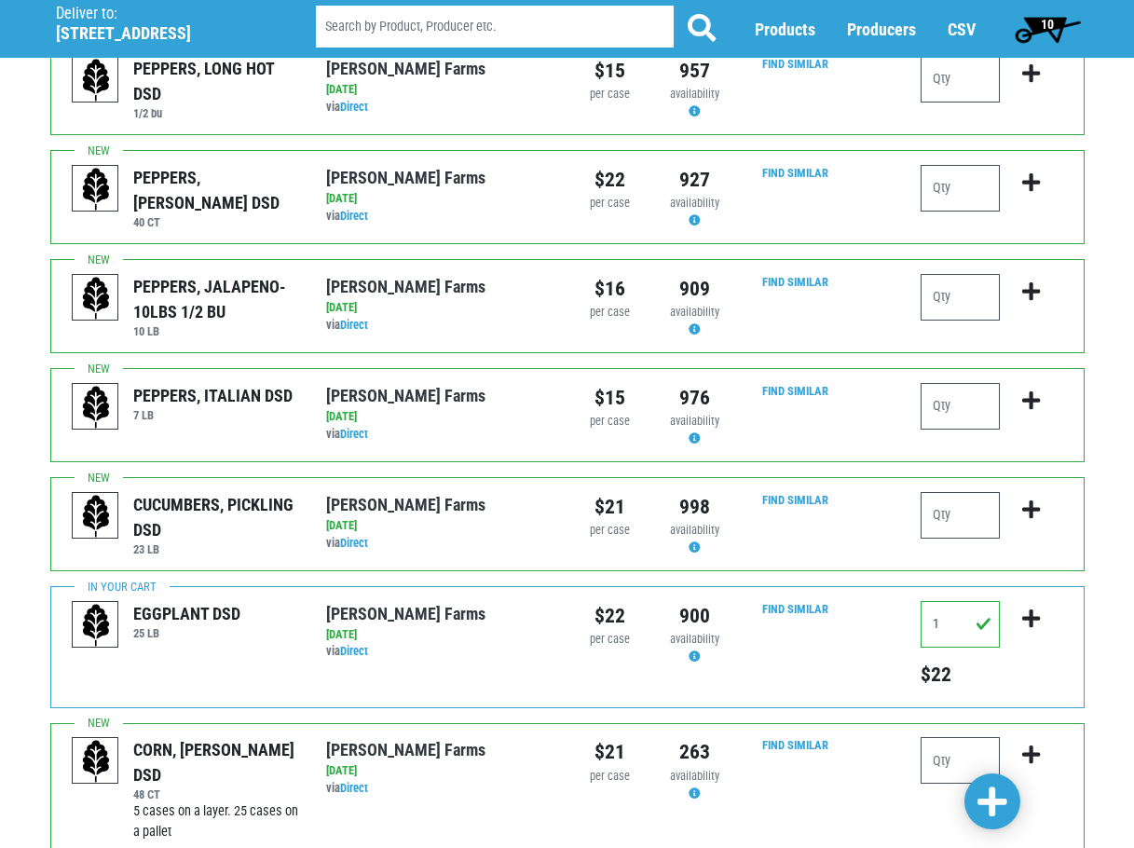
click at [1039, 29] on span "10" at bounding box center [1047, 28] width 83 height 37
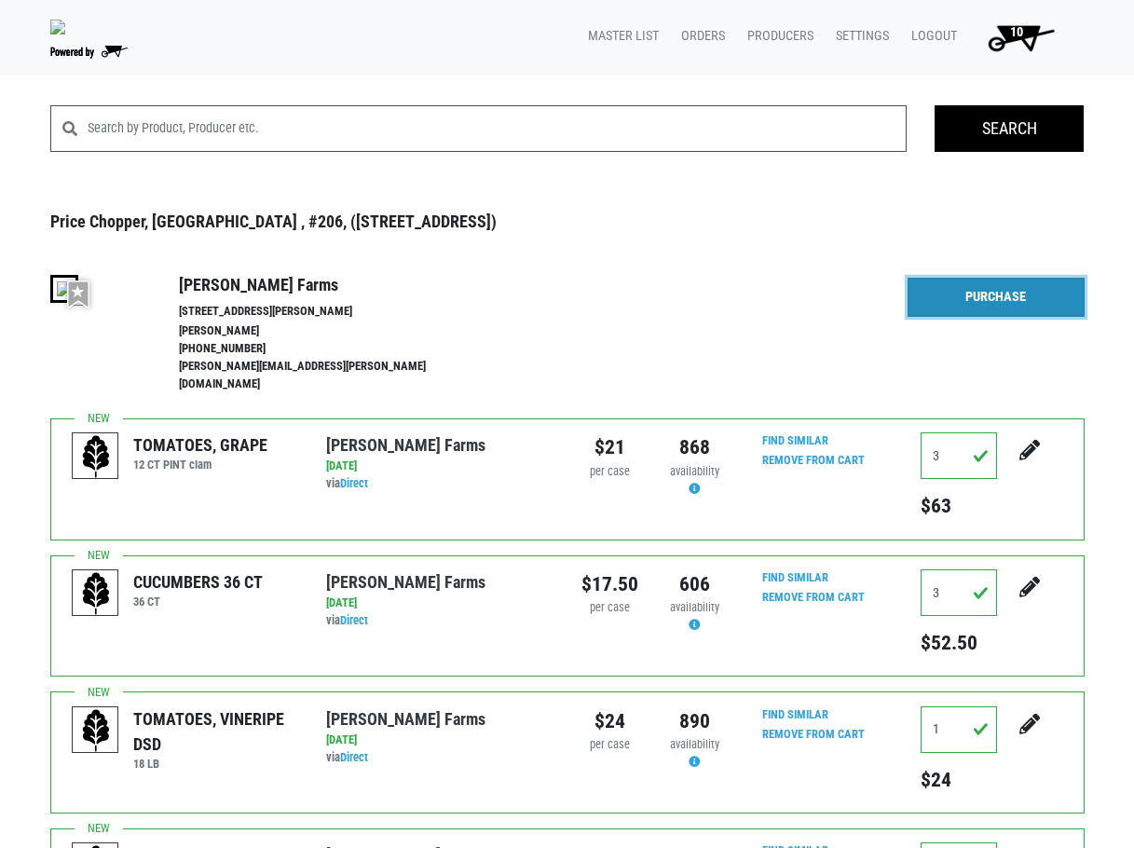
click at [1011, 298] on link "Purchase" at bounding box center [995, 297] width 177 height 39
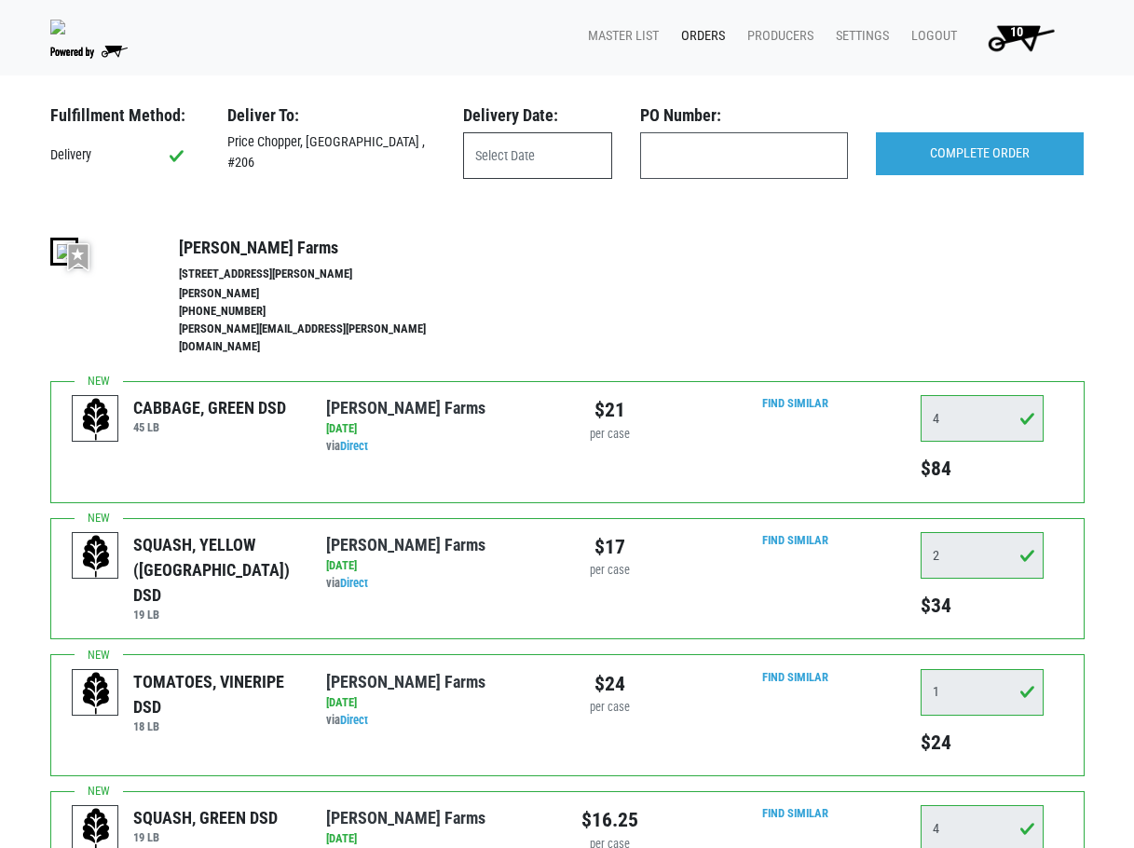
click at [558, 160] on input "text" at bounding box center [537, 155] width 149 height 47
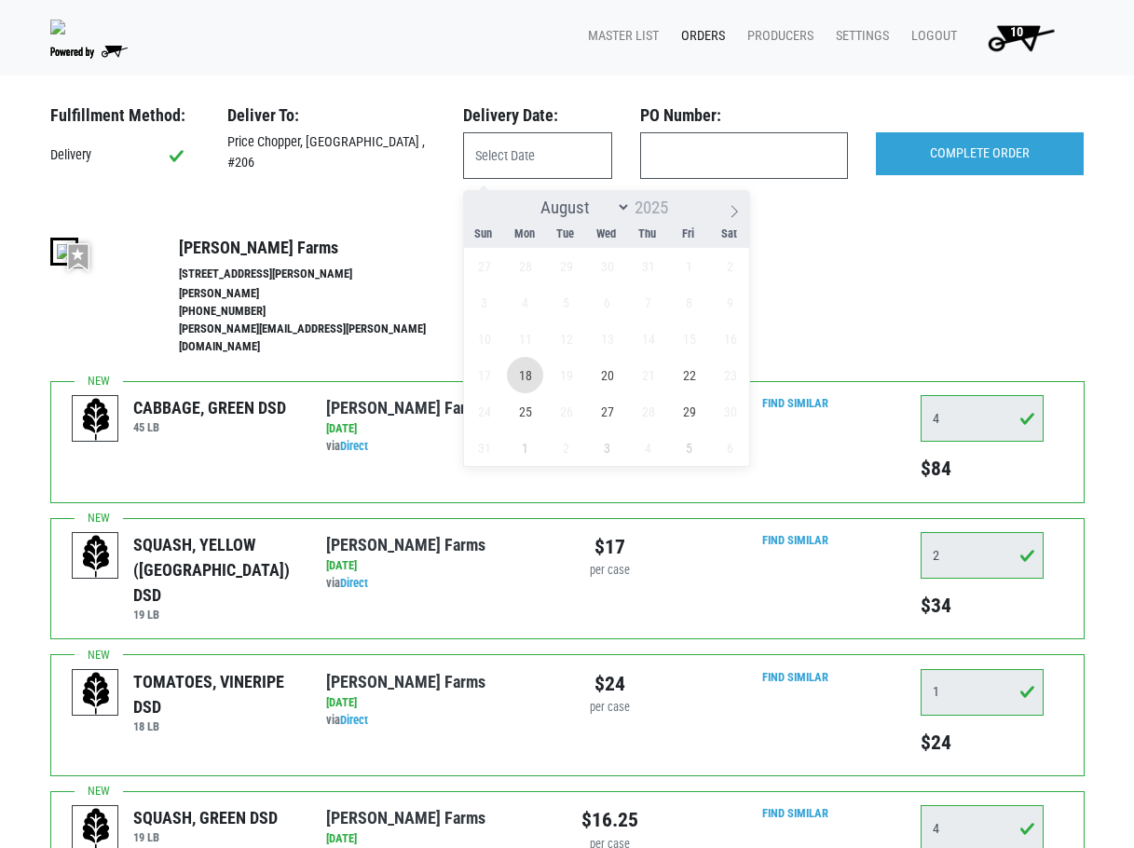
click at [532, 369] on span "18" at bounding box center [525, 375] width 36 height 36
type input "[DATE]"
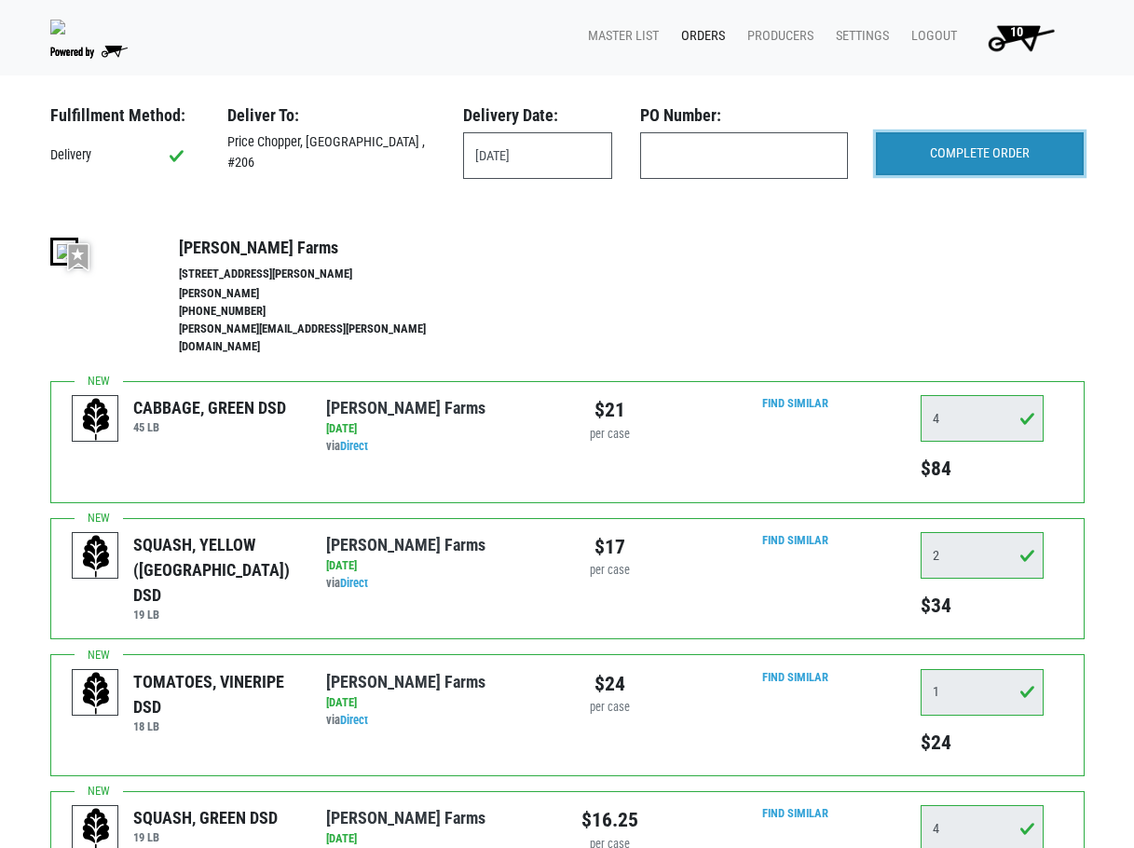
click at [981, 169] on input "COMPLETE ORDER" at bounding box center [980, 153] width 208 height 43
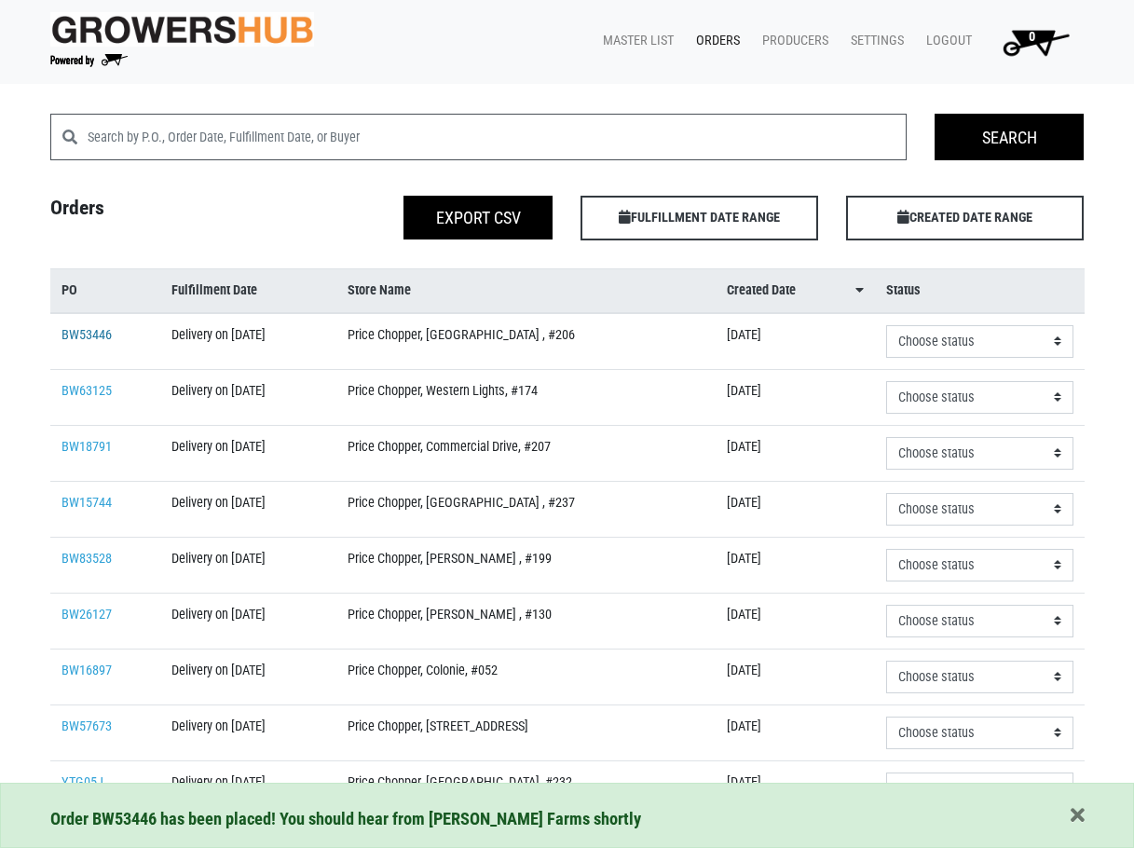
click at [89, 333] on link "BW53446" at bounding box center [86, 335] width 50 height 16
